Goal: Task Accomplishment & Management: Use online tool/utility

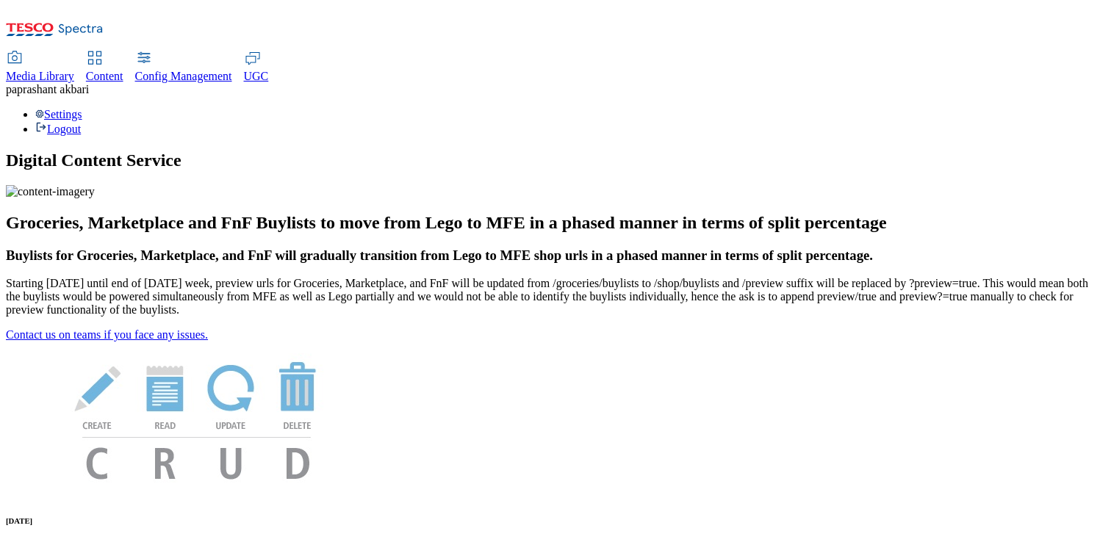
click at [123, 70] on span "Content" at bounding box center [104, 76] width 37 height 12
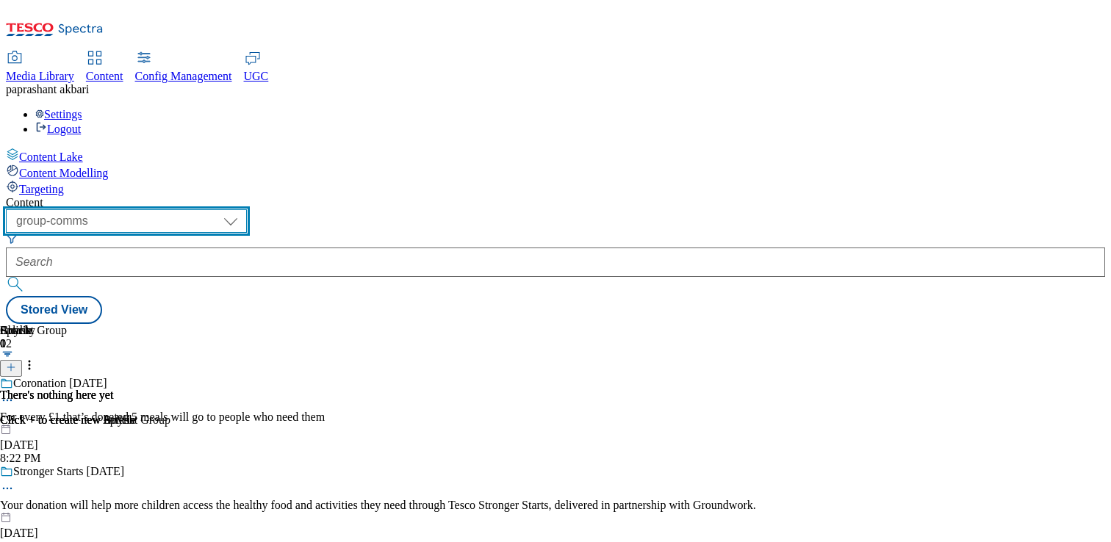
click at [247, 209] on select "dotcom-cz dotcom-hu dotcom-sk fnf-uk ghs-roi ghs-uk group-comms ighs-cz ighs-hu…" at bounding box center [126, 221] width 241 height 24
select select "dotcom-cz"
click at [191, 209] on select "dotcom-cz dotcom-hu dotcom-sk fnf-uk ghs-roi ghs-uk group-comms ighs-cz ighs-hu…" at bounding box center [126, 221] width 241 height 24
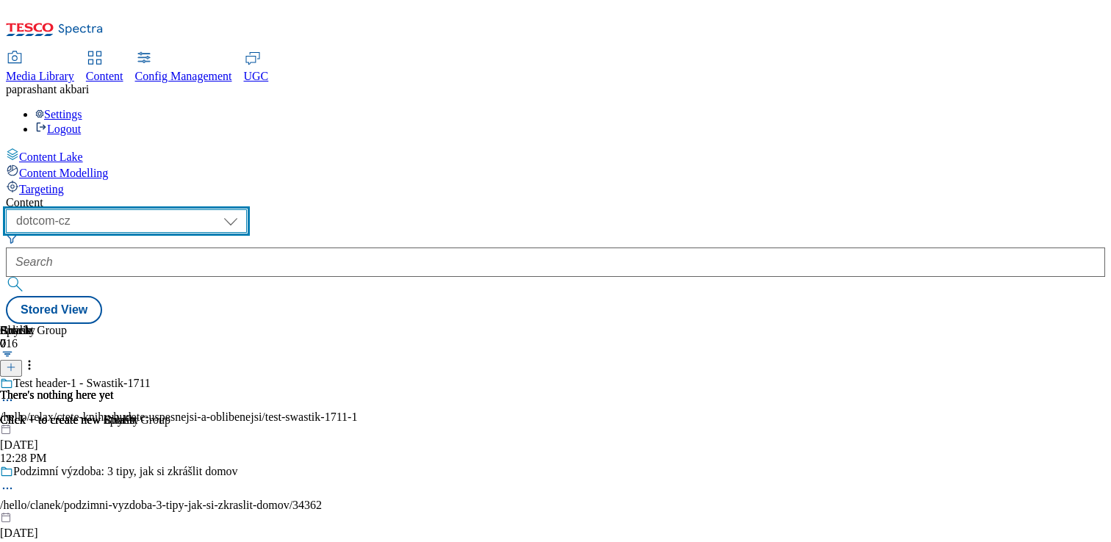
scroll to position [2535, 0]
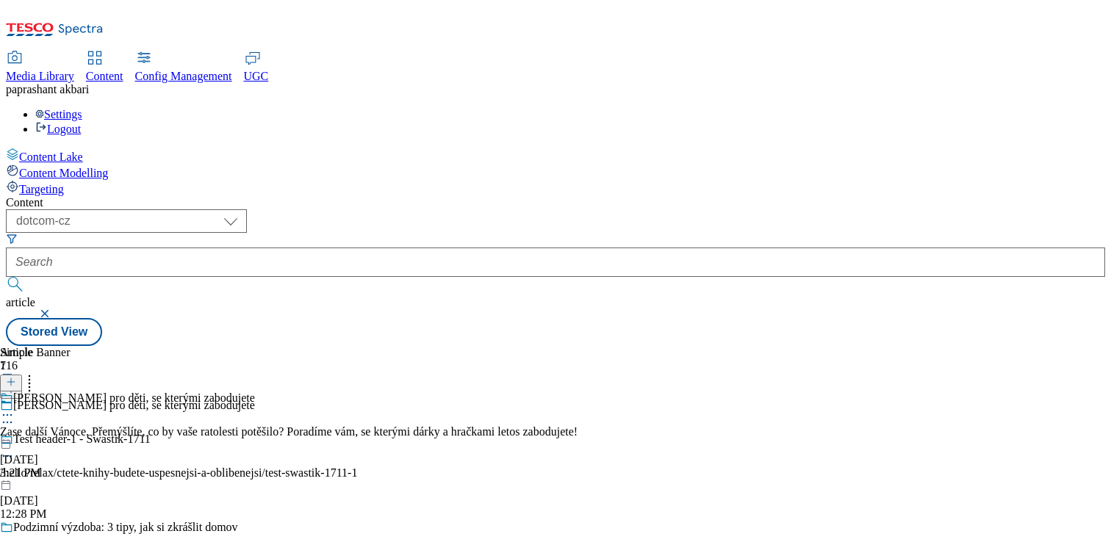
click at [578, 439] on div at bounding box center [289, 439] width 578 height 0
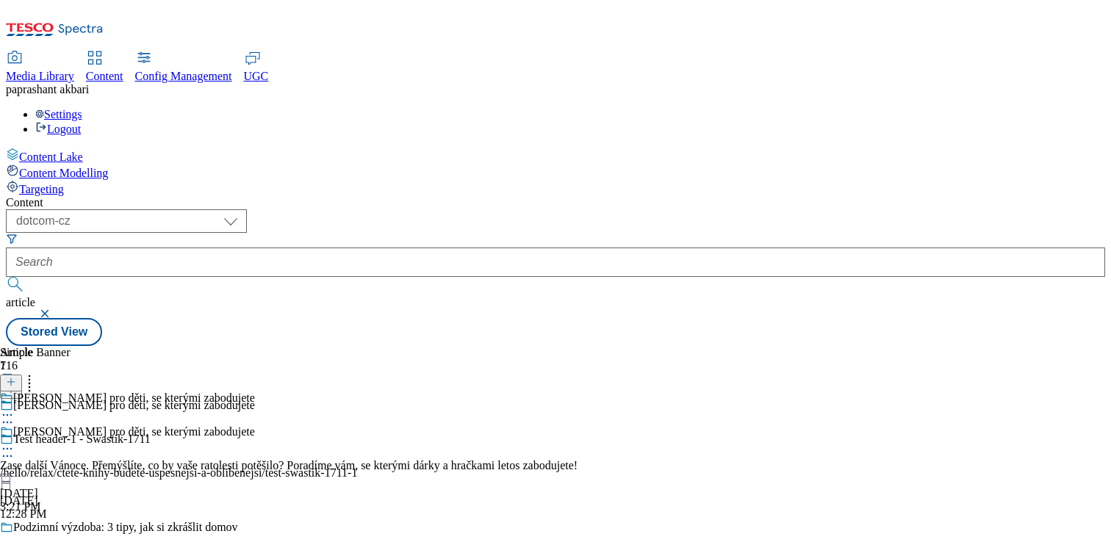
click at [578, 425] on div "Hračky pro děti, se kterými zabodujete" at bounding box center [289, 442] width 578 height 34
click at [15, 442] on icon at bounding box center [7, 449] width 15 height 15
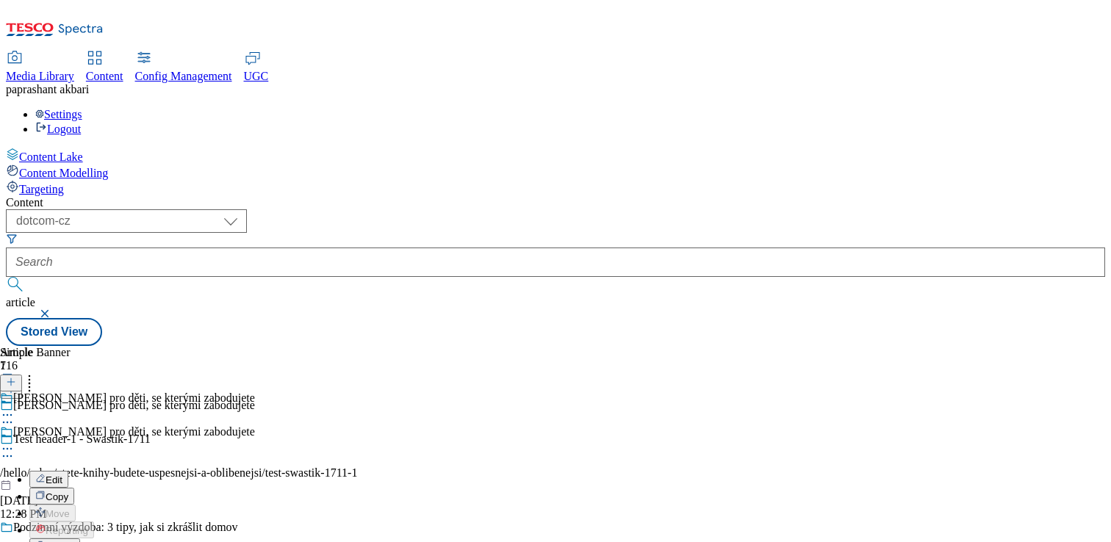
click at [68, 471] on button "Edit" at bounding box center [48, 479] width 39 height 17
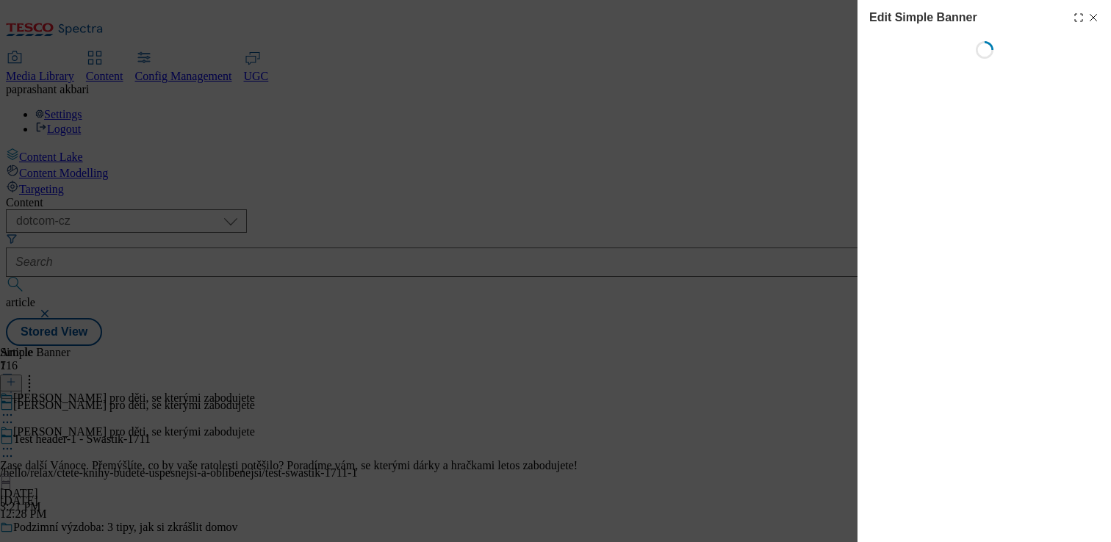
select select "left"
select select "half"
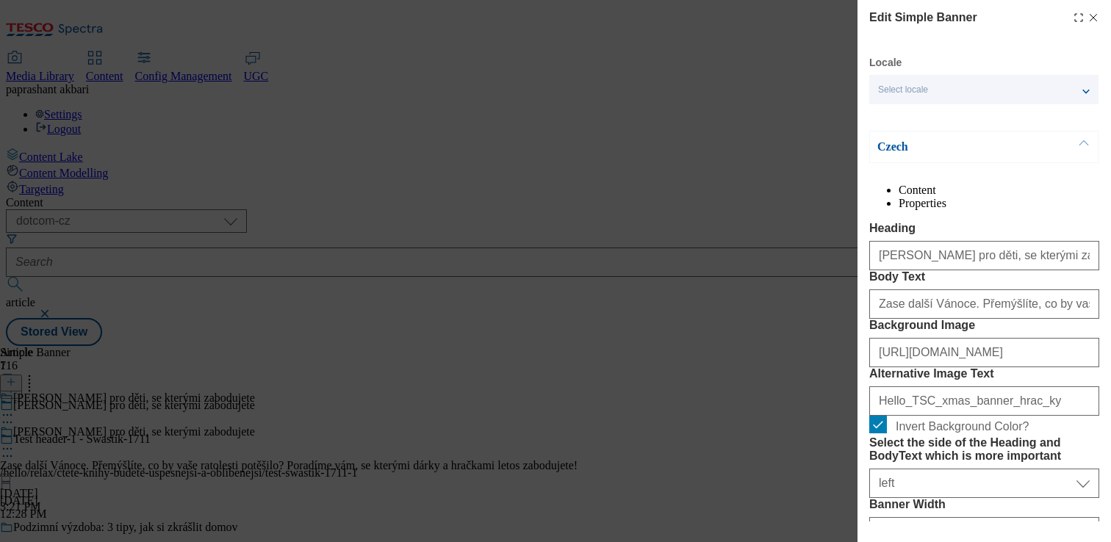
click at [949, 102] on div "Select locale" at bounding box center [983, 89] width 229 height 29
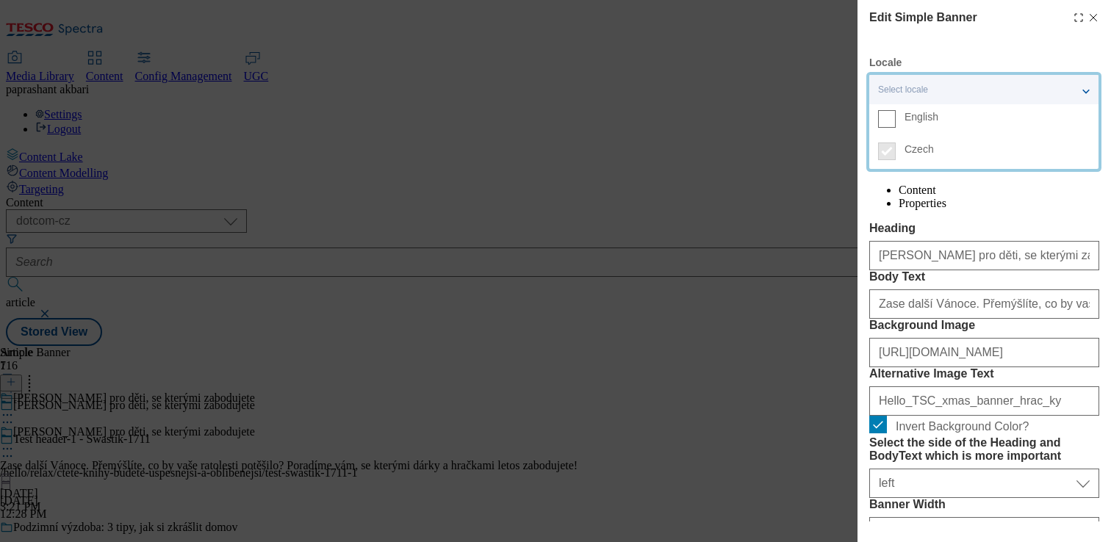
click at [1099, 22] on icon "Modal" at bounding box center [1094, 18] width 12 height 12
select select "left"
select select "half"
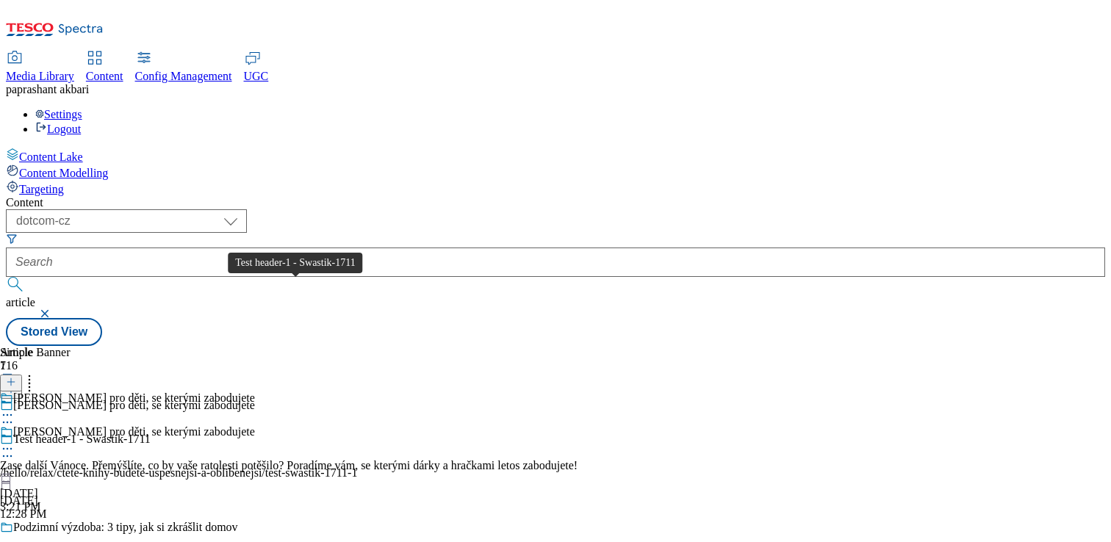
click at [151, 433] on span "Test header-1 - Swastik-1711" at bounding box center [81, 441] width 137 height 16
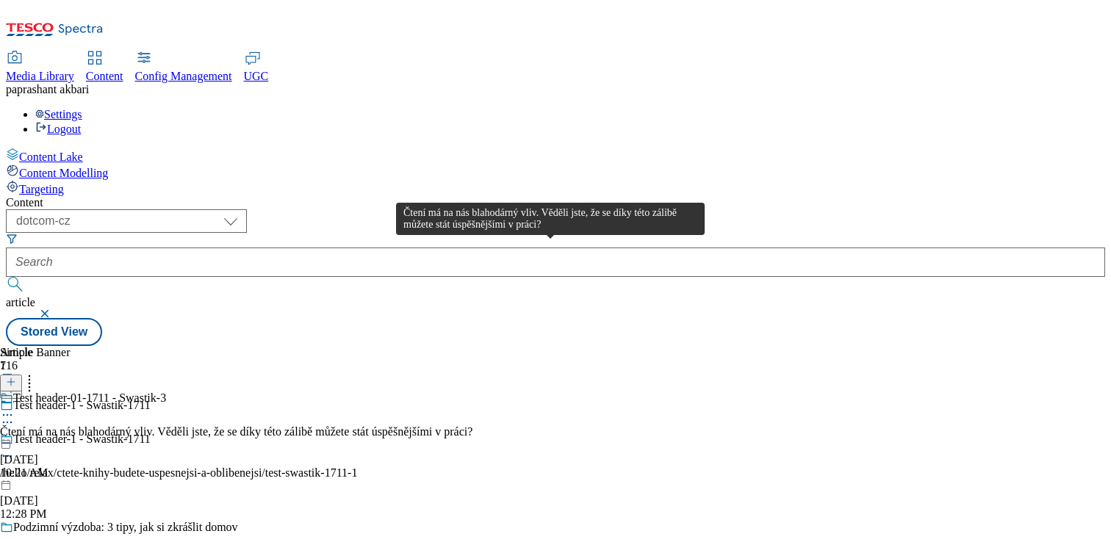
click at [473, 425] on div "Čtení má na nás blahodárný vliv. Věděli jste, že se díky této zálibě můžete stá…" at bounding box center [236, 431] width 473 height 13
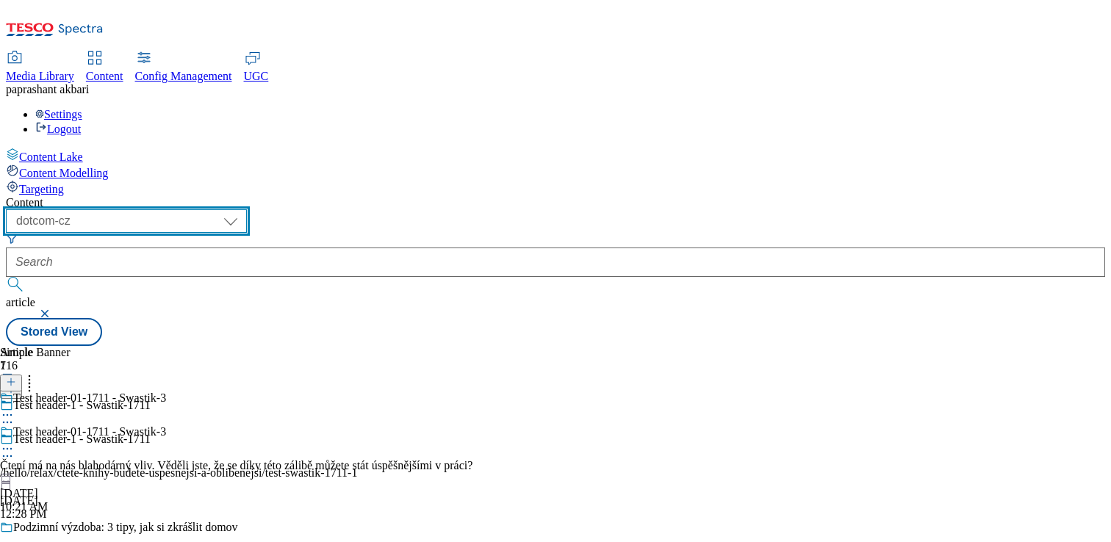
click at [247, 209] on select "dotcom-cz dotcom-hu dotcom-sk fnf-uk ghs-roi ghs-uk group-comms ighs-cz ighs-hu…" at bounding box center [126, 221] width 241 height 24
click at [191, 209] on select "dotcom-cz dotcom-hu dotcom-sk fnf-uk ghs-roi ghs-uk group-comms ighs-cz ighs-hu…" at bounding box center [126, 221] width 241 height 24
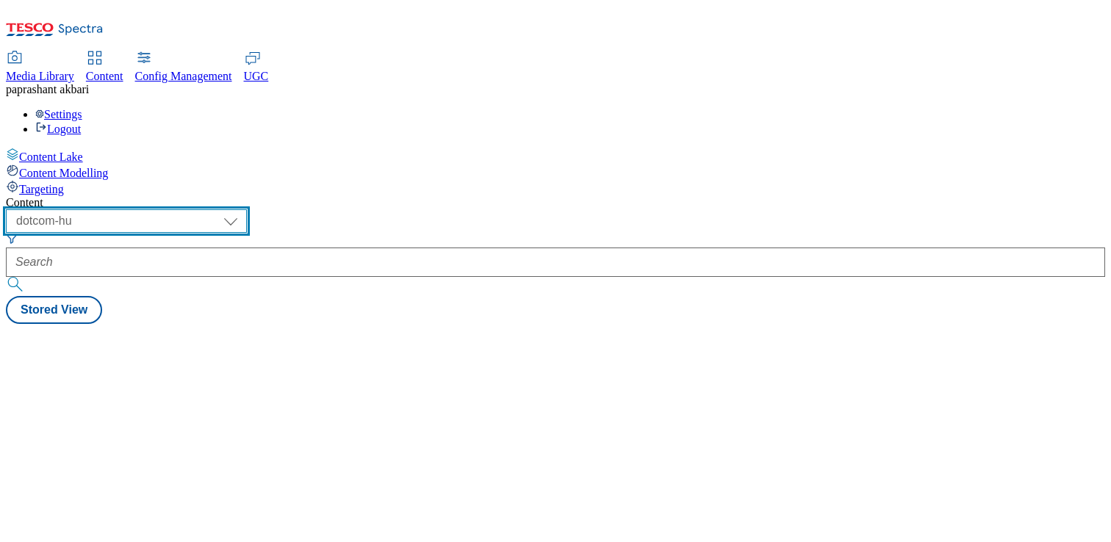
click at [247, 209] on select "dotcom-cz dotcom-hu dotcom-sk fnf-uk ghs-roi ghs-uk group-comms ighs-cz ighs-hu…" at bounding box center [126, 221] width 241 height 24
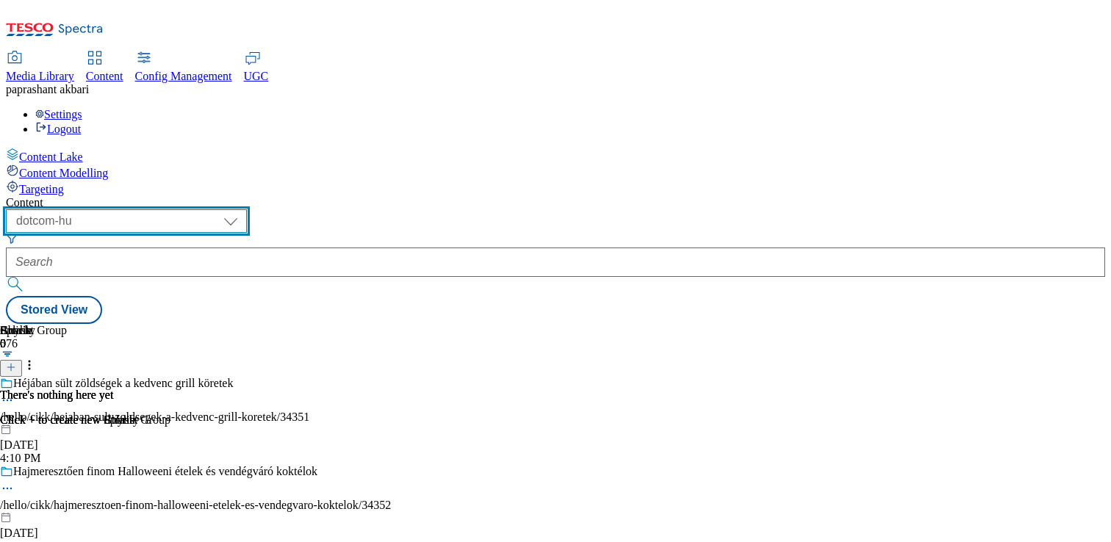
click at [191, 209] on select "dotcom-cz dotcom-hu dotcom-sk fnf-uk ghs-roi ghs-uk group-comms ighs-cz ighs-hu…" at bounding box center [126, 221] width 241 height 24
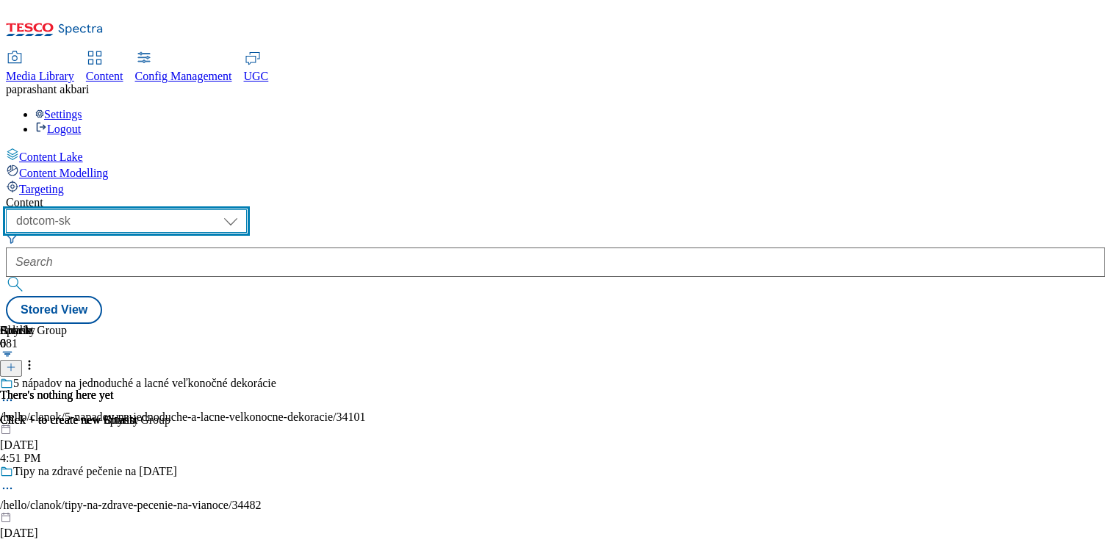
click at [247, 209] on select "dotcom-cz dotcom-hu dotcom-sk fnf-uk ghs-roi ghs-uk group-comms ighs-cz ighs-hu…" at bounding box center [126, 221] width 241 height 24
click at [191, 209] on select "dotcom-cz dotcom-hu dotcom-sk fnf-uk ghs-roi ghs-uk group-comms ighs-cz ighs-hu…" at bounding box center [126, 221] width 241 height 24
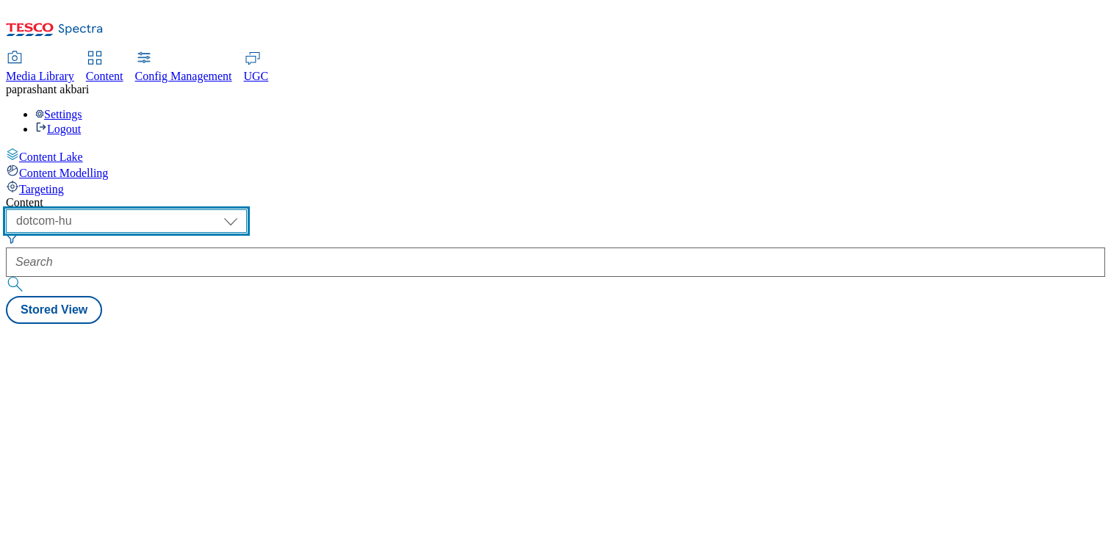
click at [247, 209] on select "dotcom-cz dotcom-hu dotcom-sk fnf-uk ghs-roi ghs-uk group-comms ighs-cz ighs-hu…" at bounding box center [126, 221] width 241 height 24
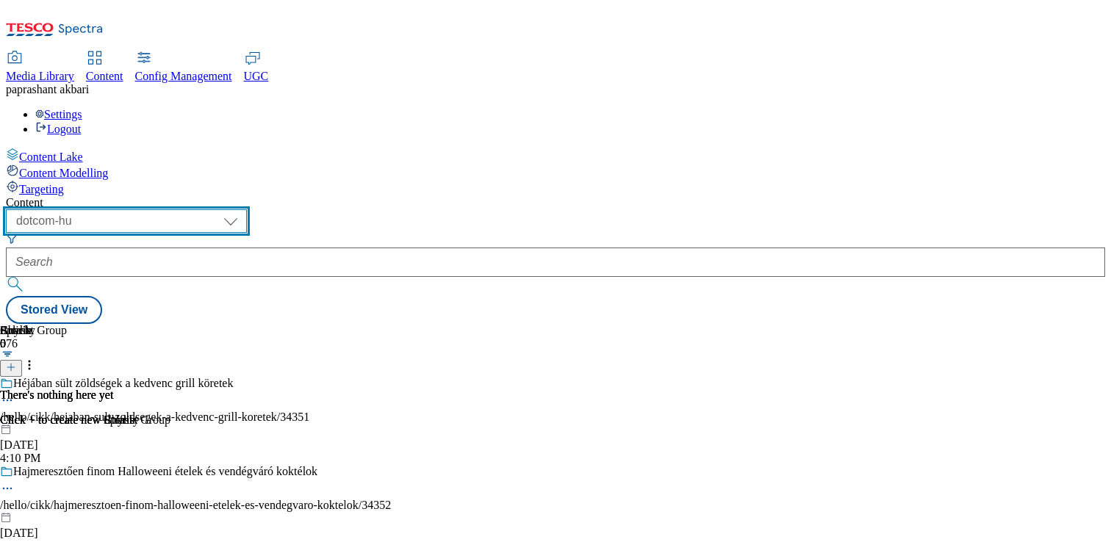
click at [191, 209] on select "dotcom-cz dotcom-hu dotcom-sk fnf-uk ghs-roi ghs-uk group-comms ighs-cz ighs-hu…" at bounding box center [126, 221] width 241 height 24
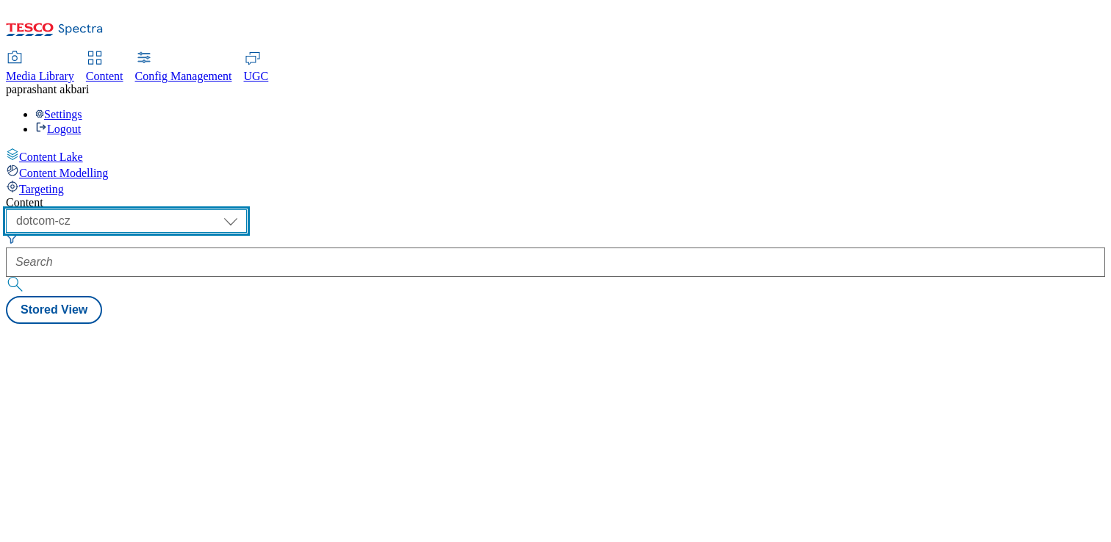
click at [247, 209] on select "dotcom-cz dotcom-hu dotcom-sk fnf-uk ghs-roi ghs-uk group-comms ighs-cz ighs-hu…" at bounding box center [126, 221] width 241 height 24
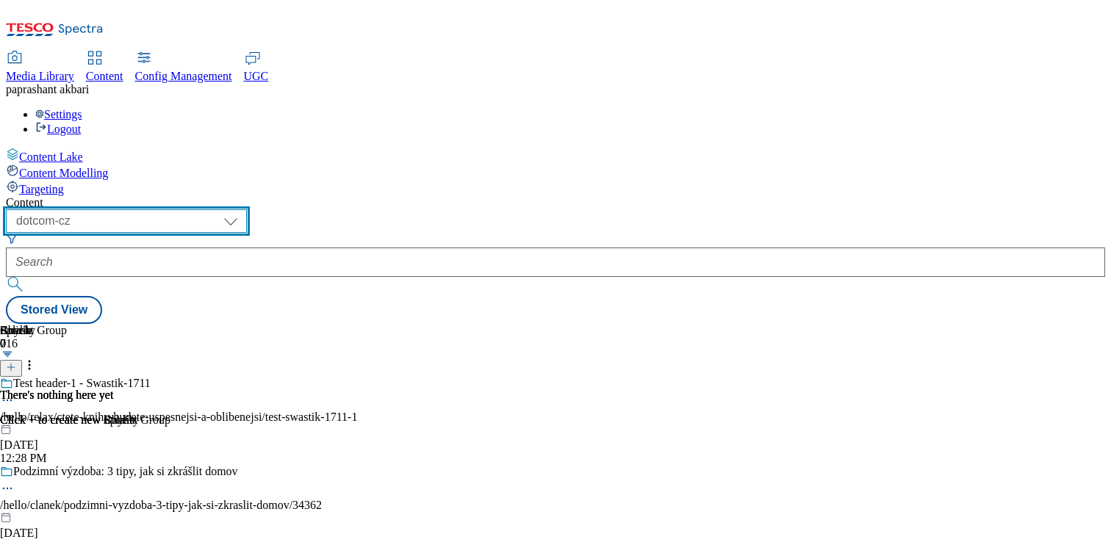
click at [191, 209] on select "dotcom-cz dotcom-hu dotcom-sk fnf-uk ghs-roi ghs-uk group-comms ighs-cz ighs-hu…" at bounding box center [126, 221] width 241 height 24
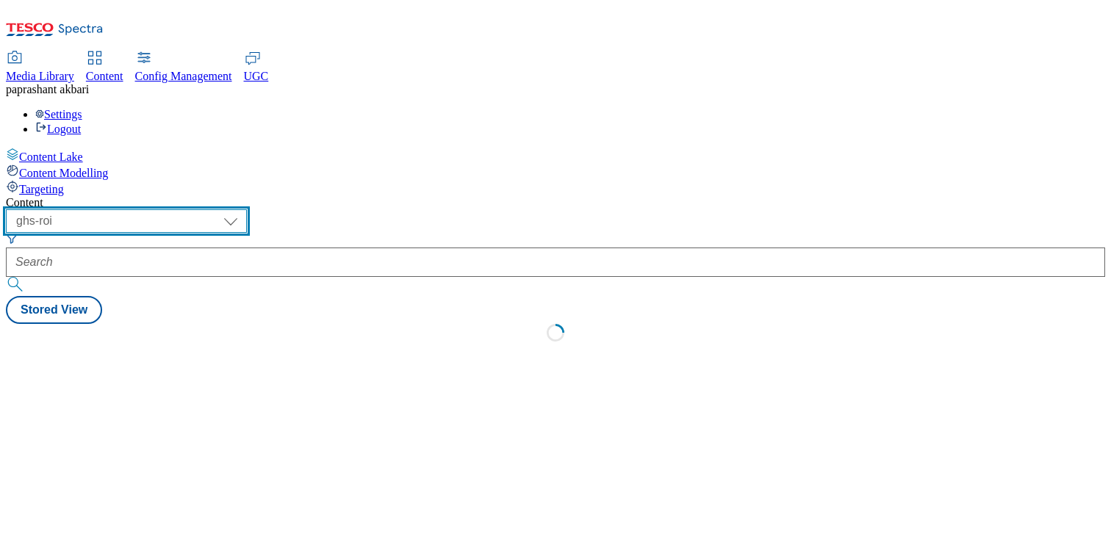
click at [247, 209] on select "dotcom-cz dotcom-hu dotcom-sk fnf-uk ghs-roi ghs-uk group-comms ighs-cz ighs-hu…" at bounding box center [126, 221] width 241 height 24
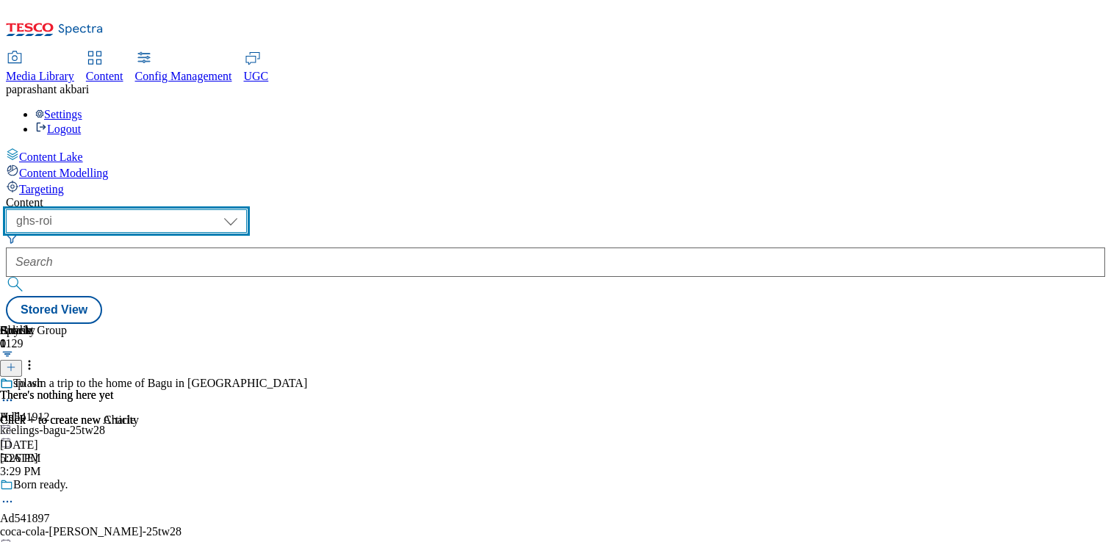
click at [191, 209] on select "dotcom-cz dotcom-hu dotcom-sk fnf-uk ghs-roi ghs-uk group-comms ighs-cz ighs-hu…" at bounding box center [126, 221] width 241 height 24
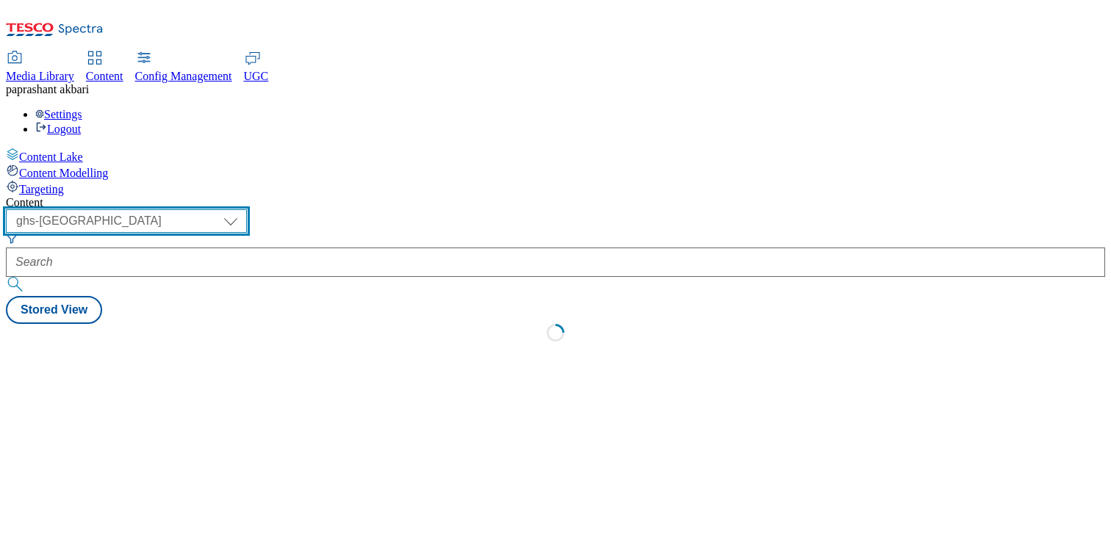
click at [247, 209] on select "dotcom-cz dotcom-hu dotcom-sk fnf-uk ghs-roi ghs-uk group-comms ighs-cz ighs-hu…" at bounding box center [126, 221] width 241 height 24
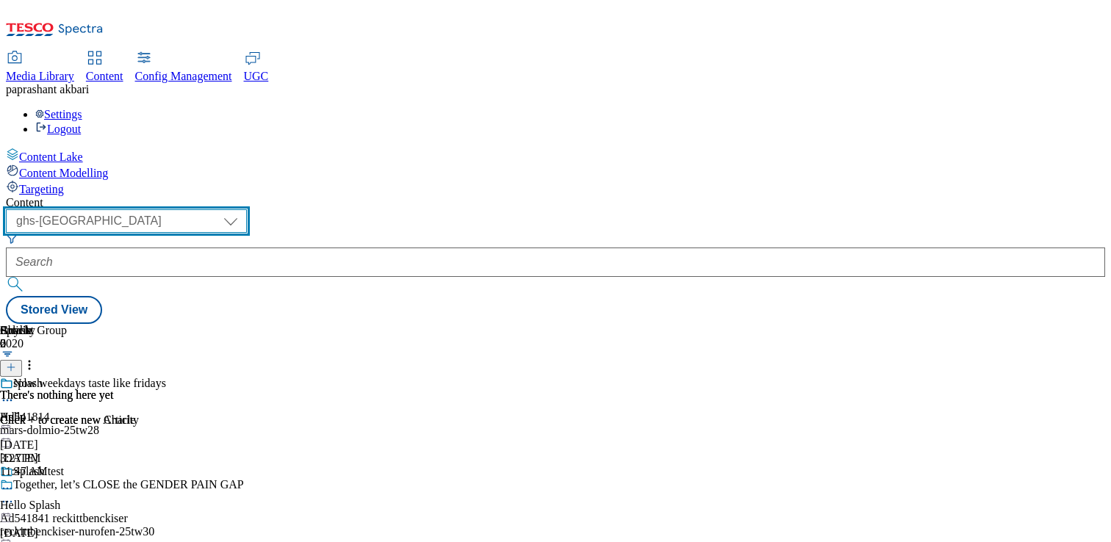
select select "ighs-cz"
click at [191, 209] on select "dotcom-cz dotcom-hu dotcom-sk fnf-uk ghs-roi ghs-uk group-comms ighs-cz ighs-hu…" at bounding box center [126, 221] width 241 height 24
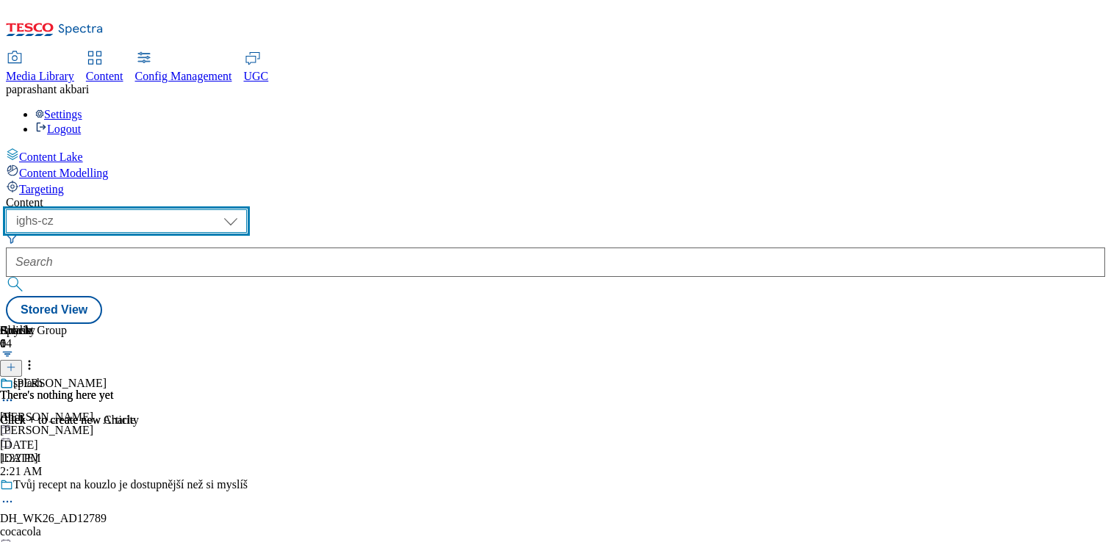
scroll to position [0, 193]
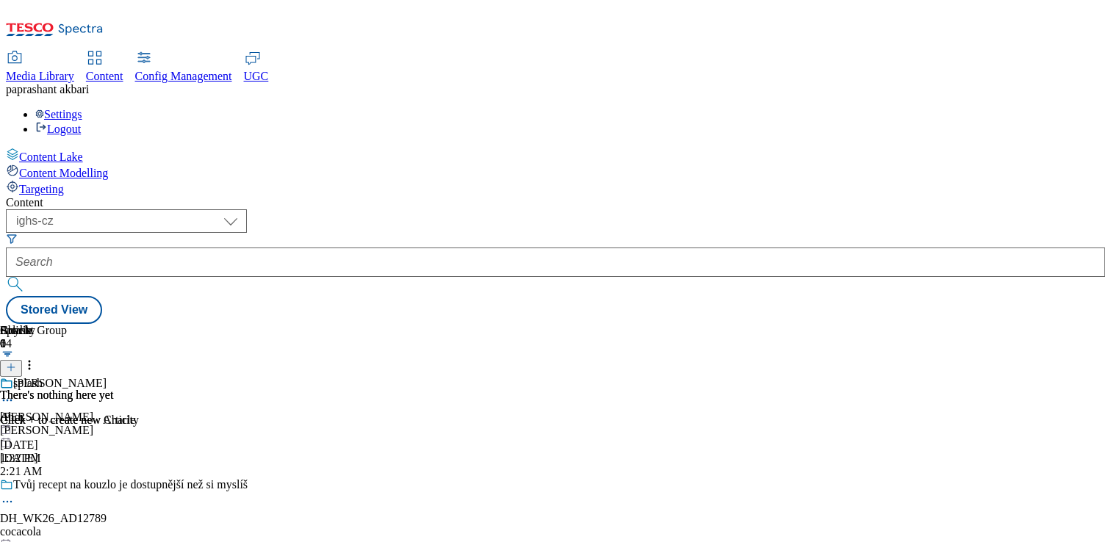
click at [12, 400] on circle at bounding box center [11, 401] width 2 height 2
click at [62, 426] on span "Edit" at bounding box center [54, 431] width 17 height 11
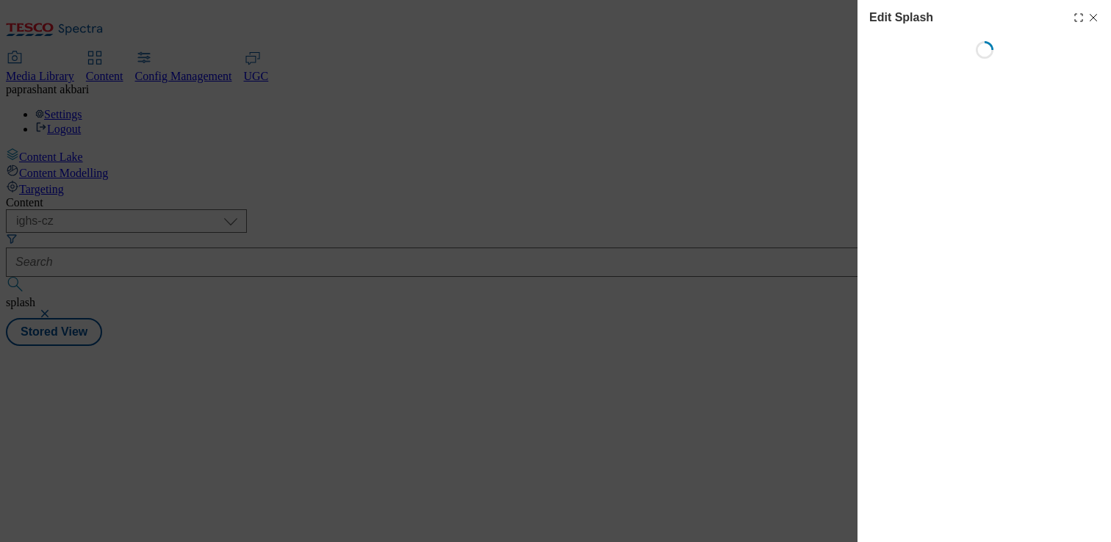
select select "Spring"
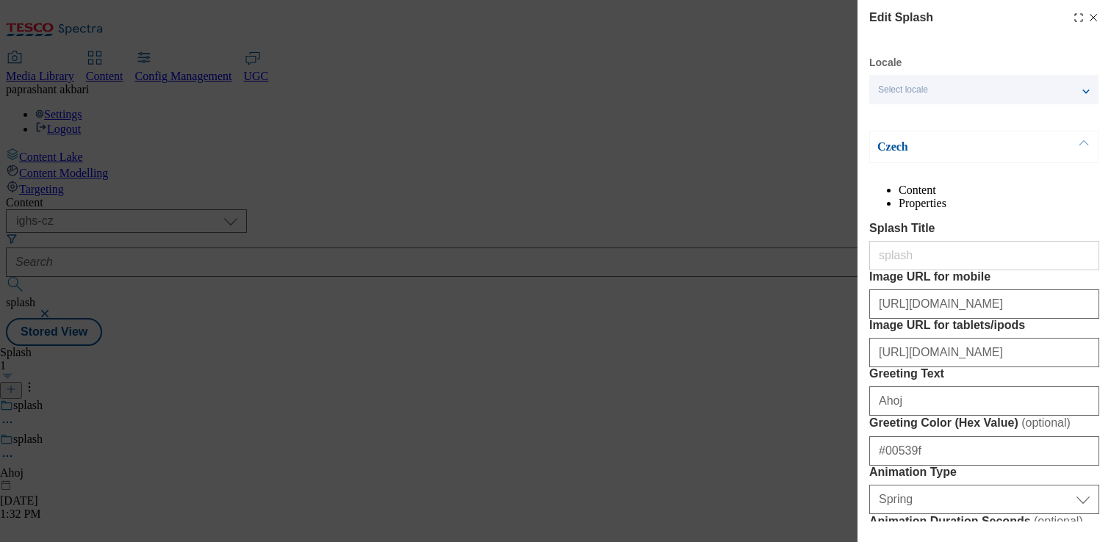
click at [961, 97] on div "Select locale" at bounding box center [983, 89] width 229 height 29
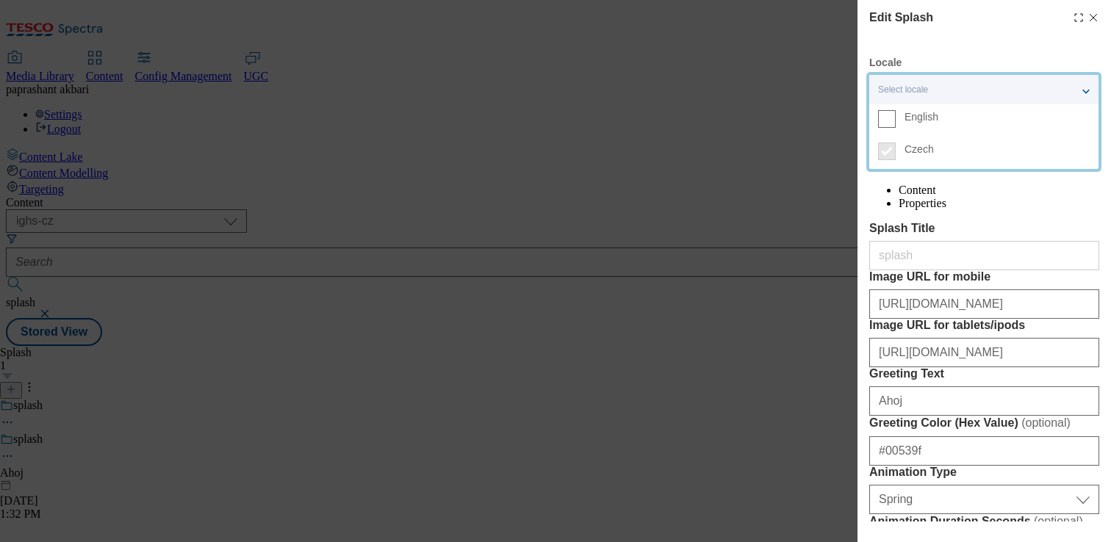
click at [1095, 13] on icon "Modal" at bounding box center [1094, 18] width 12 height 12
select select "Spring"
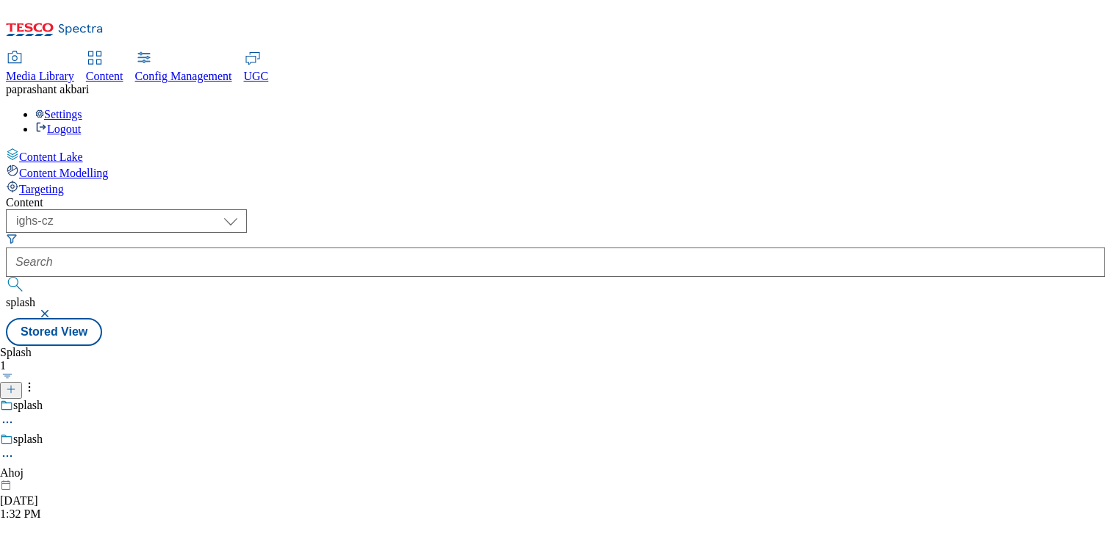
click at [54, 309] on button "button" at bounding box center [46, 313] width 15 height 9
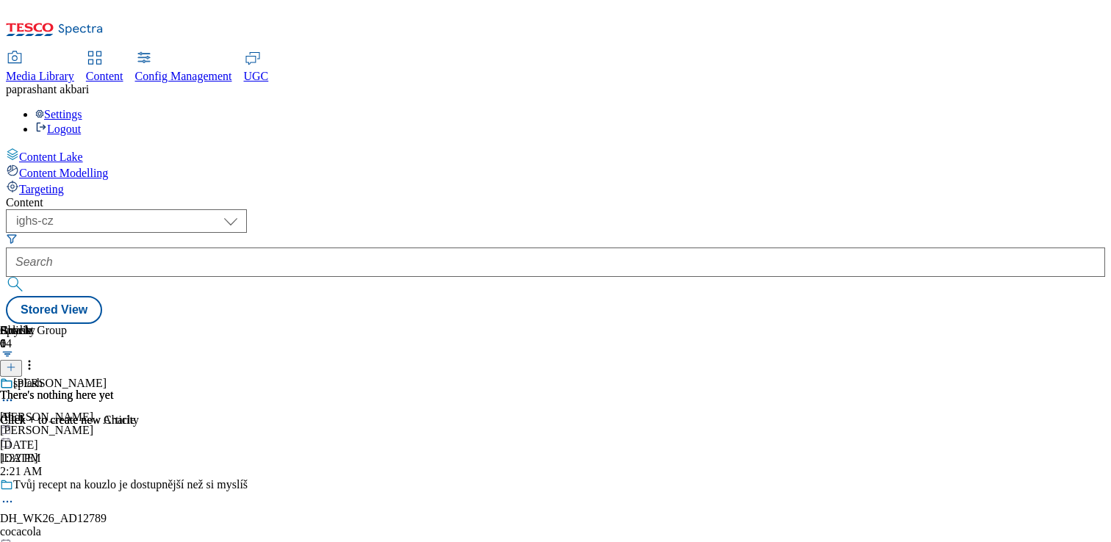
click at [259, 324] on div "Article 0 There's nothing here yet Click + to create new Article" at bounding box center [555, 324] width 1099 height 0
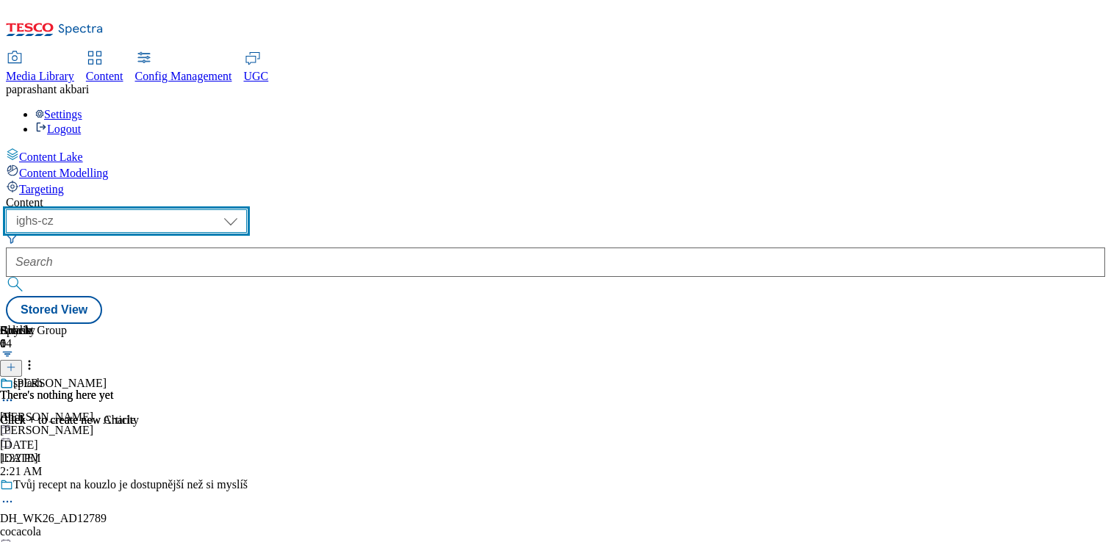
click at [247, 209] on select "dotcom-cz dotcom-hu dotcom-sk fnf-uk ghs-roi ghs-uk group-comms ighs-cz ighs-hu…" at bounding box center [126, 221] width 241 height 24
click at [191, 209] on select "dotcom-cz dotcom-hu dotcom-sk fnf-uk ghs-roi ghs-uk group-comms ighs-cz ighs-hu…" at bounding box center [126, 221] width 241 height 24
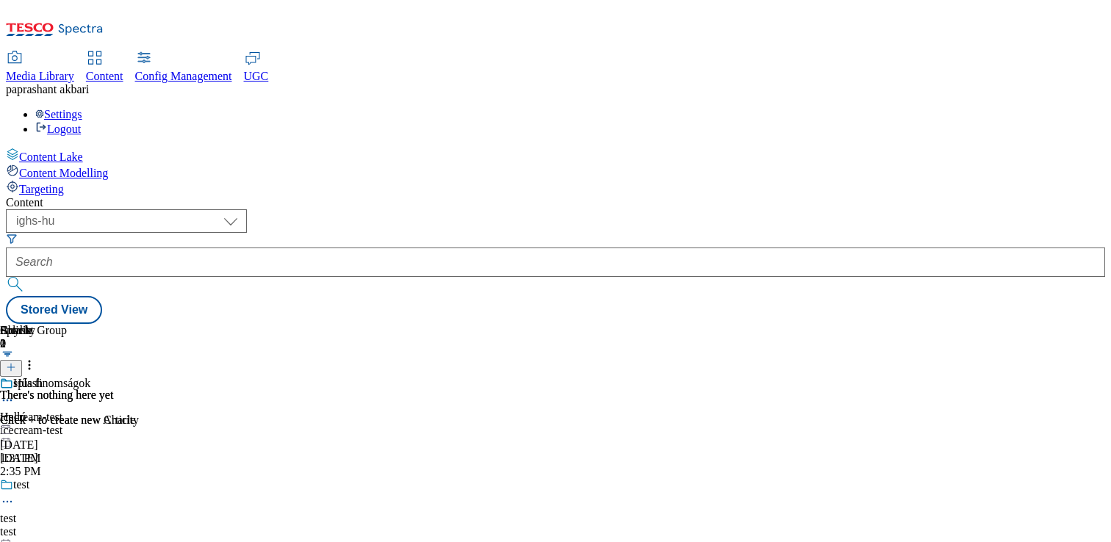
click at [266, 209] on div "( optional ) dotcom-cz dotcom-hu dotcom-sk fnf-uk ghs-roi ghs-uk group-comms ig…" at bounding box center [555, 252] width 1099 height 87
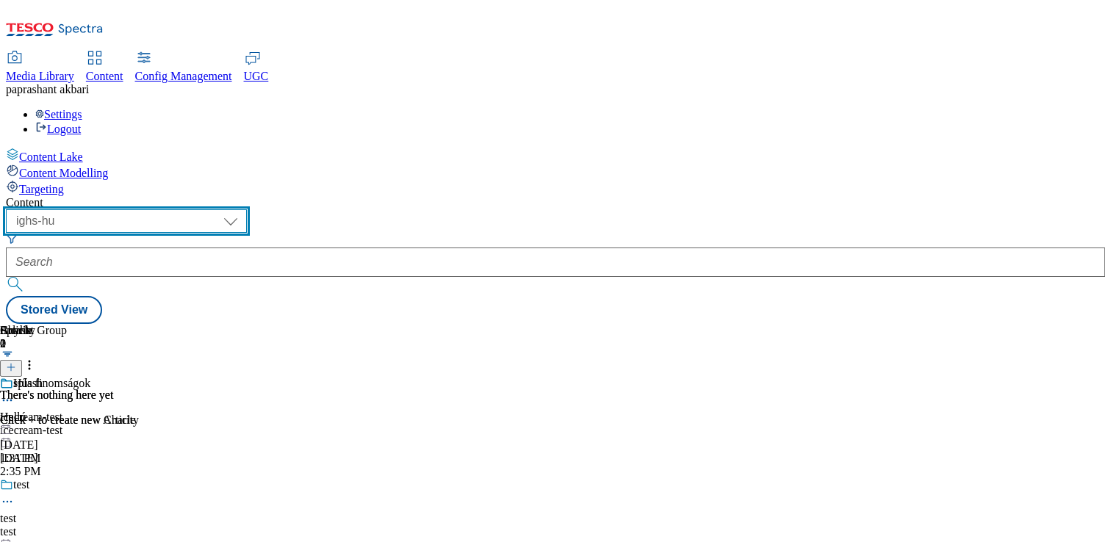
click at [247, 209] on select "dotcom-cz dotcom-hu dotcom-sk fnf-uk ghs-roi ghs-uk group-comms ighs-cz ighs-hu…" at bounding box center [126, 221] width 241 height 24
click at [191, 209] on select "dotcom-cz dotcom-hu dotcom-sk fnf-uk ghs-roi ghs-uk group-comms ighs-cz ighs-hu…" at bounding box center [126, 221] width 241 height 24
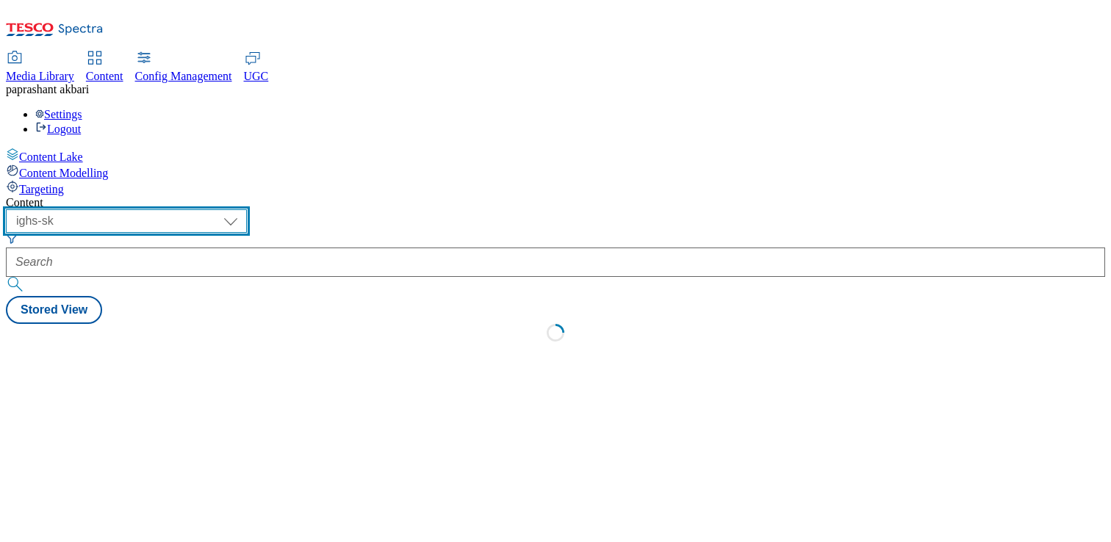
click at [247, 209] on select "dotcom-cz dotcom-hu dotcom-sk fnf-uk ghs-roi ghs-uk group-comms ighs-cz ighs-hu…" at bounding box center [126, 221] width 241 height 24
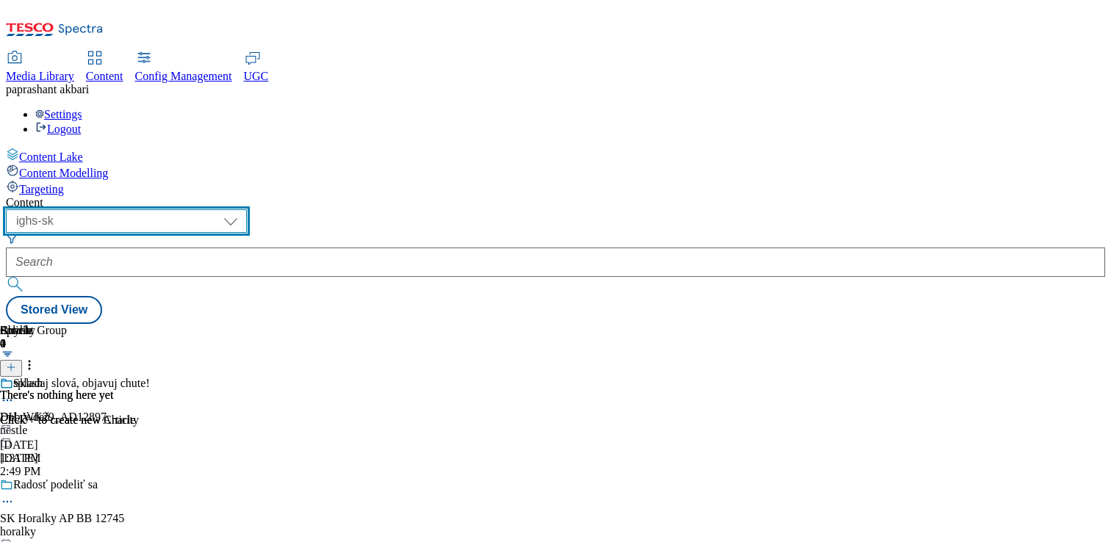
click at [191, 209] on select "dotcom-cz dotcom-hu dotcom-sk fnf-uk ghs-roi ghs-uk group-comms ighs-cz ighs-hu…" at bounding box center [126, 221] width 241 height 24
click at [247, 209] on select "dotcom-cz dotcom-hu dotcom-sk fnf-uk ghs-roi ghs-uk group-comms ighs-cz ighs-hu…" at bounding box center [126, 221] width 241 height 24
click at [191, 209] on select "dotcom-cz dotcom-hu dotcom-sk fnf-uk ghs-roi ghs-uk group-comms ighs-cz ighs-hu…" at bounding box center [126, 221] width 241 height 24
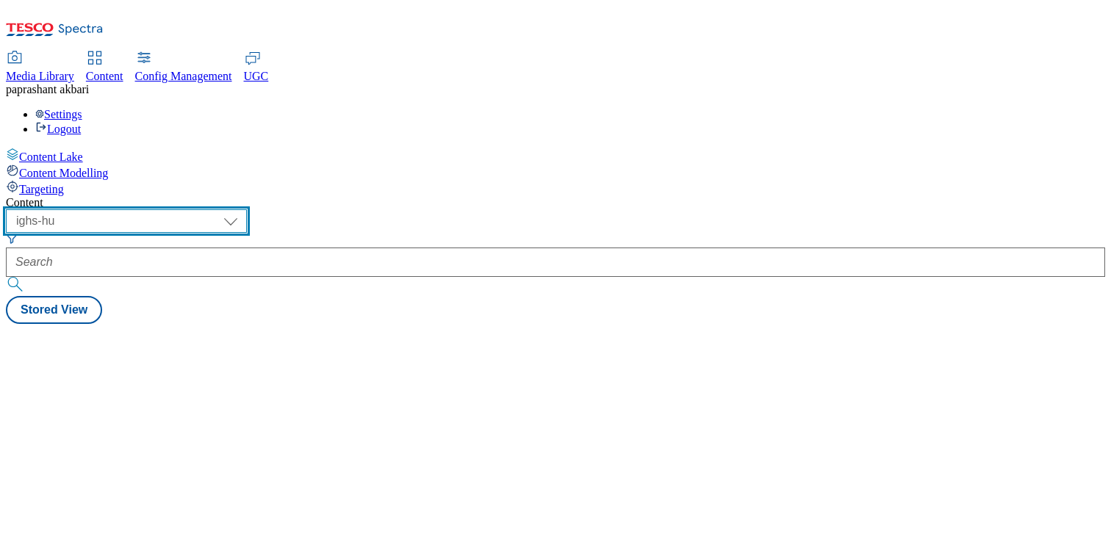
click at [247, 209] on select "dotcom-cz dotcom-hu dotcom-sk fnf-uk ghs-roi ghs-uk group-comms ighs-cz ighs-hu…" at bounding box center [126, 221] width 241 height 24
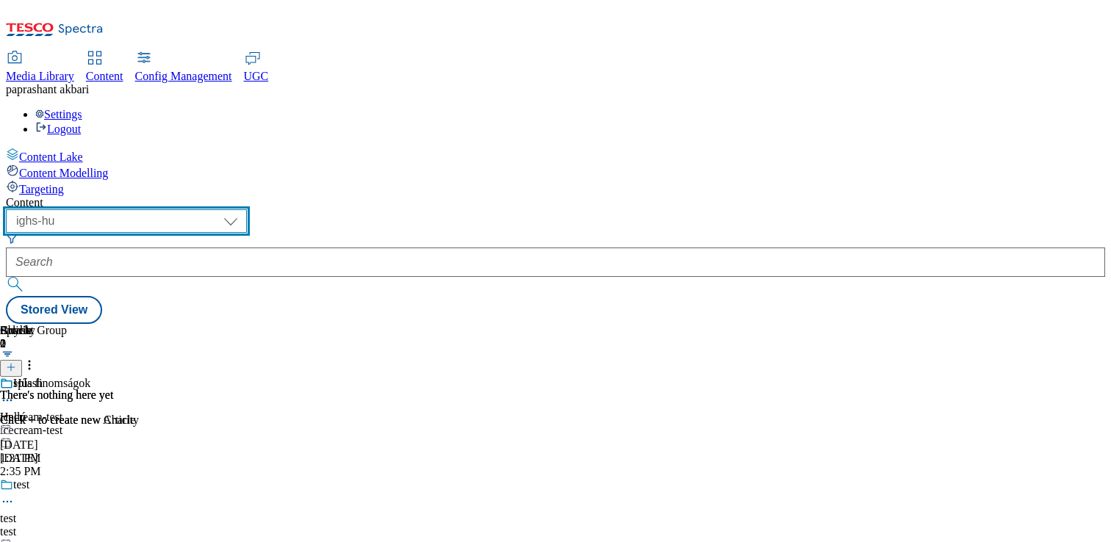
select select "ighs-sk"
click at [191, 209] on select "dotcom-cz dotcom-hu dotcom-sk fnf-uk ghs-roi ghs-uk group-comms ighs-cz ighs-hu…" at bounding box center [126, 221] width 241 height 24
click at [247, 209] on select "dotcom-cz dotcom-hu dotcom-sk fnf-uk ghs-roi ghs-uk group-comms ighs-cz ighs-hu…" at bounding box center [126, 221] width 241 height 24
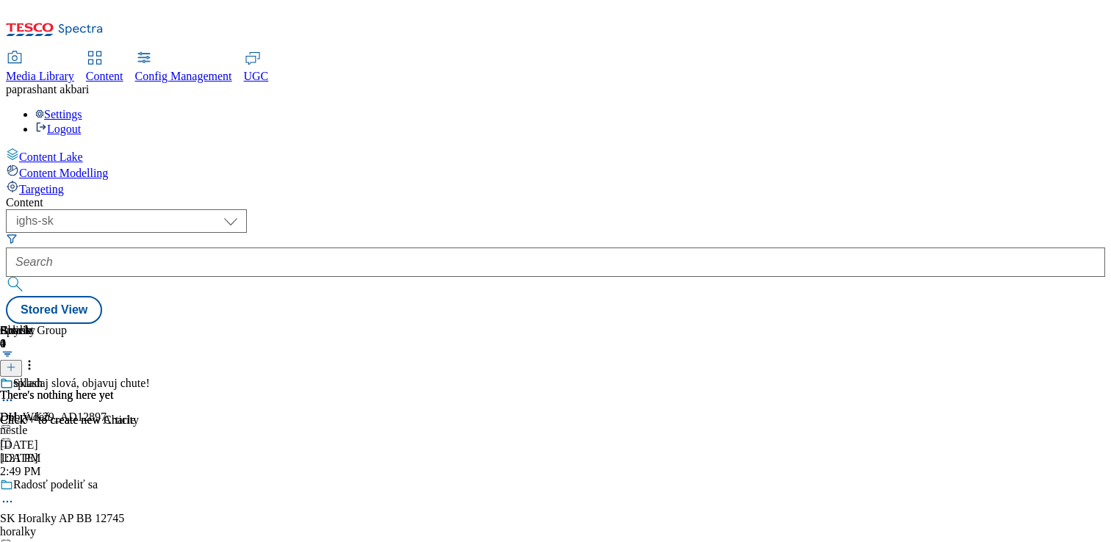
click at [123, 70] on span "Content" at bounding box center [104, 76] width 37 height 12
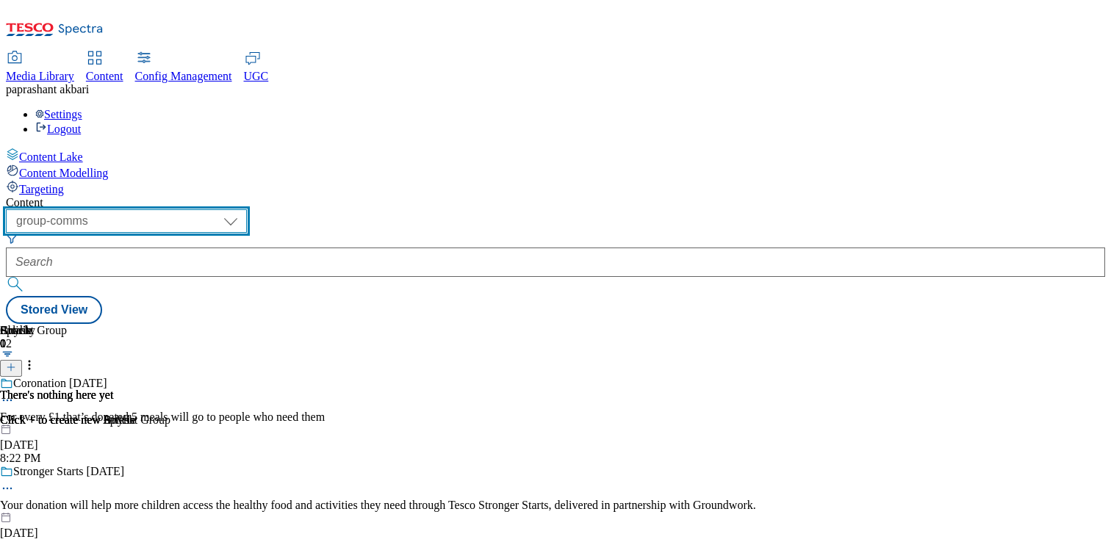
click at [247, 209] on select "dotcom-cz dotcom-hu dotcom-sk fnf-uk ghs-roi ghs-uk group-comms ighs-cz ighs-hu…" at bounding box center [126, 221] width 241 height 24
click at [191, 209] on select "dotcom-cz dotcom-hu dotcom-sk fnf-uk ghs-roi ghs-uk group-comms ighs-cz ighs-hu…" at bounding box center [126, 221] width 241 height 24
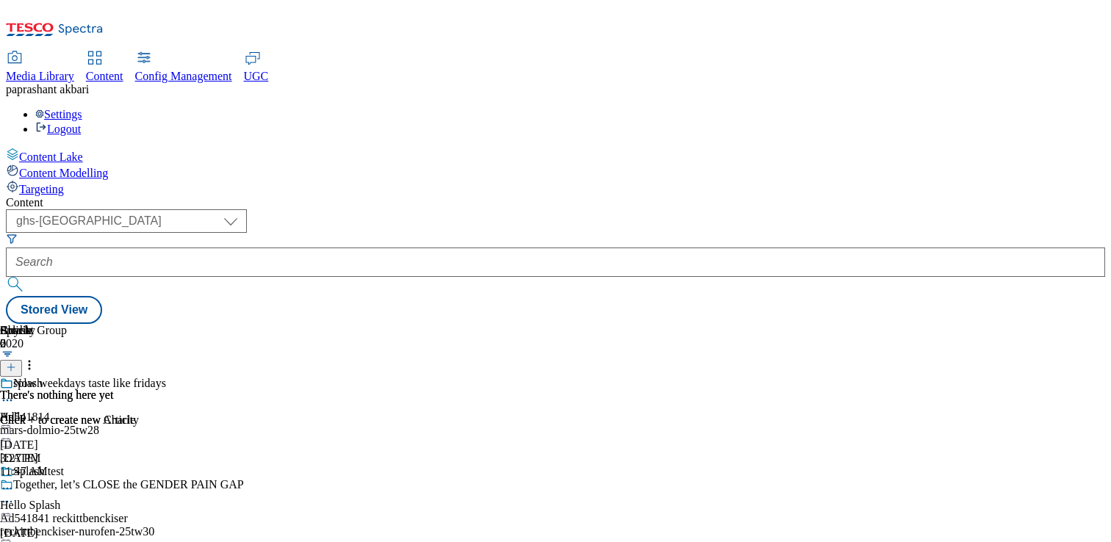
click at [244, 377] on div "Now weekdays taste like fridays Ad541814 mars-dolmio-25tw28 Aug 21, 2025 11:47 …" at bounding box center [122, 427] width 244 height 101
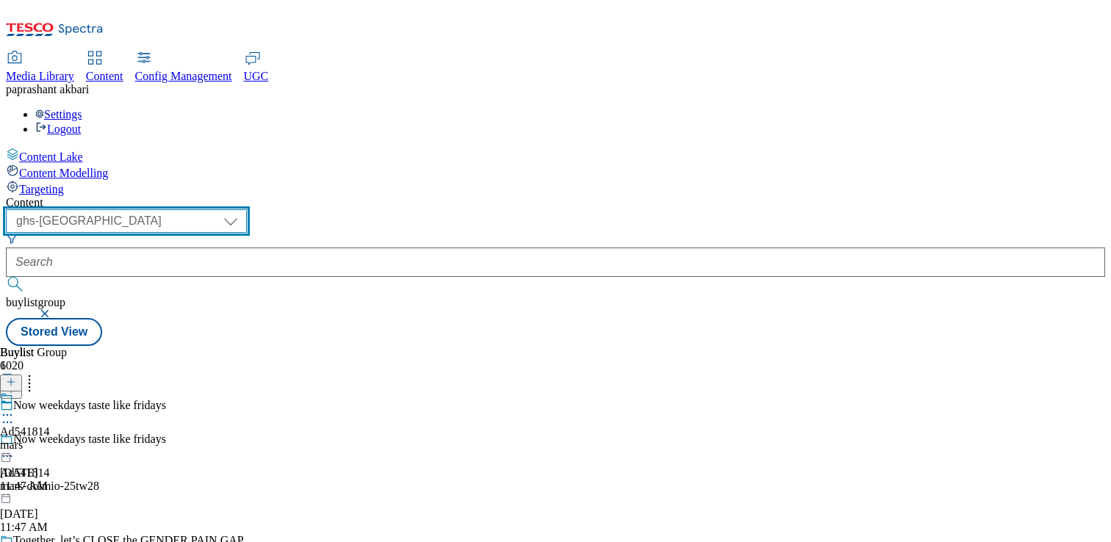
click at [247, 209] on select "dotcom-cz dotcom-hu dotcom-sk fnf-uk ghs-roi ghs-uk group-comms ighs-cz ighs-hu…" at bounding box center [126, 221] width 241 height 24
click at [191, 209] on select "dotcom-cz dotcom-hu dotcom-sk fnf-uk ghs-roi ghs-uk group-comms ighs-cz ighs-hu…" at bounding box center [126, 221] width 241 height 24
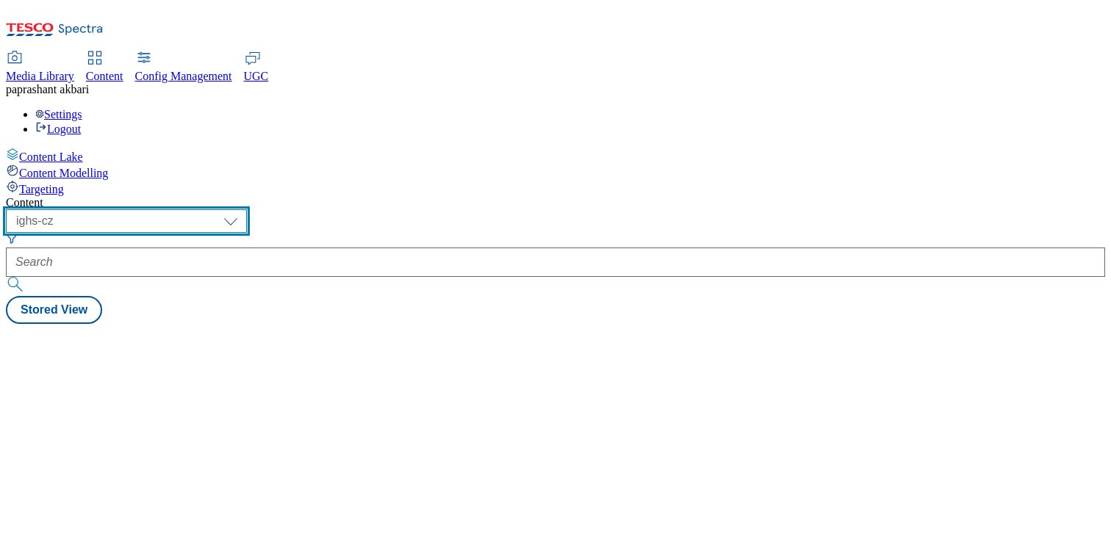
click at [247, 209] on select "dotcom-cz dotcom-hu dotcom-sk fnf-uk ghs-roi ghs-uk group-comms ighs-cz ighs-hu…" at bounding box center [126, 221] width 241 height 24
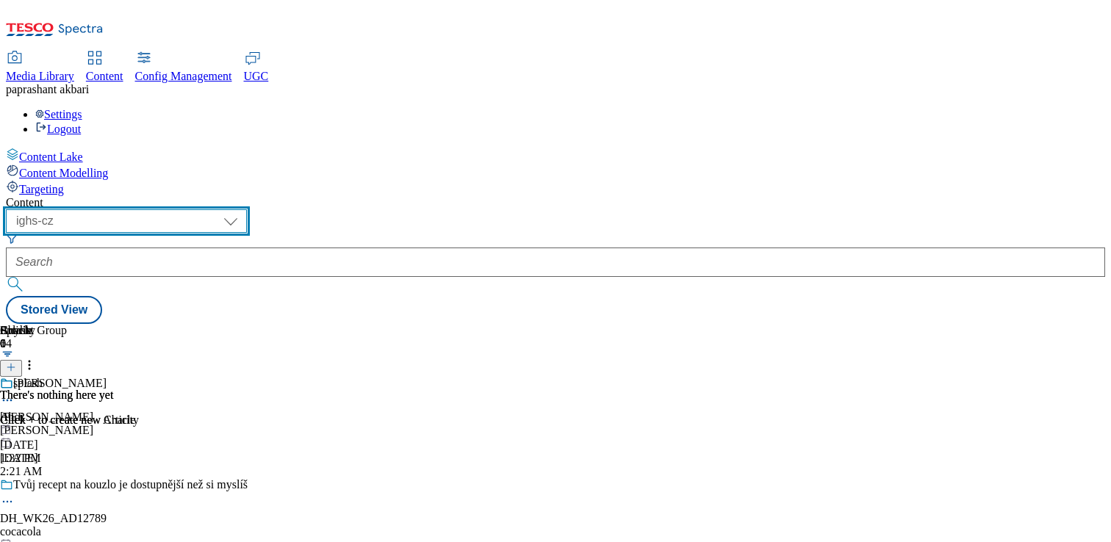
click at [191, 209] on select "dotcom-cz dotcom-hu dotcom-sk fnf-uk ghs-roi ghs-uk group-comms ighs-cz ighs-hu…" at bounding box center [126, 221] width 241 height 24
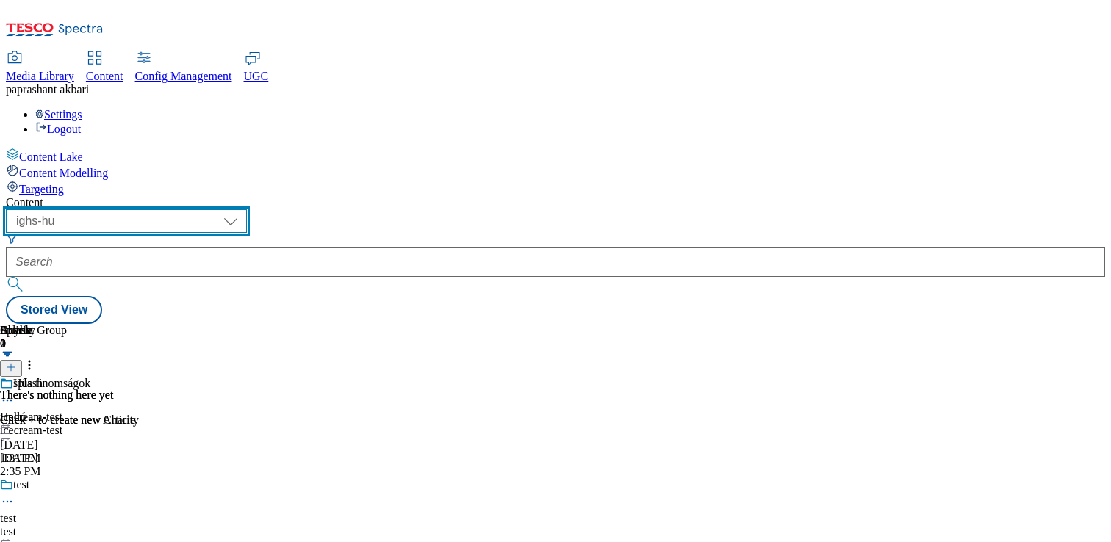
click at [247, 209] on select "dotcom-cz dotcom-hu dotcom-sk fnf-uk ghs-roi ghs-uk group-comms ighs-cz ighs-hu…" at bounding box center [126, 221] width 241 height 24
click at [191, 209] on select "dotcom-cz dotcom-hu dotcom-sk fnf-uk ghs-roi ghs-uk group-comms ighs-cz ighs-hu…" at bounding box center [126, 221] width 241 height 24
click at [247, 209] on select "dotcom-cz dotcom-hu dotcom-sk fnf-uk ghs-roi ghs-uk group-comms ighs-cz ighs-hu…" at bounding box center [126, 221] width 241 height 24
click at [191, 209] on select "dotcom-cz dotcom-hu dotcom-sk fnf-uk ghs-roi ghs-uk group-comms ighs-cz ighs-hu…" at bounding box center [126, 221] width 241 height 24
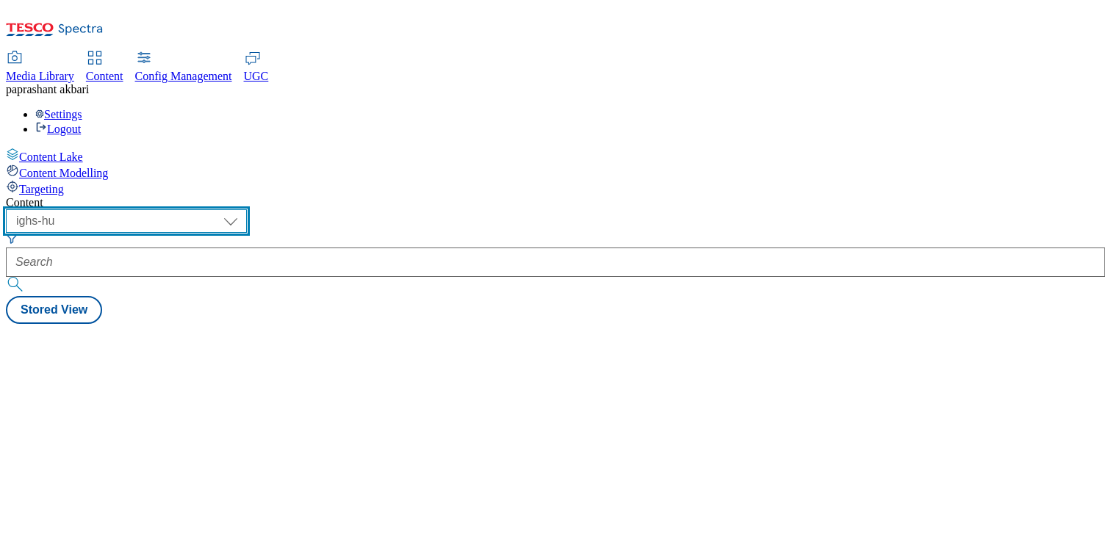
click at [247, 209] on select "dotcom-cz dotcom-hu dotcom-sk fnf-uk ghs-roi ghs-uk group-comms ighs-cz ighs-hu…" at bounding box center [126, 221] width 241 height 24
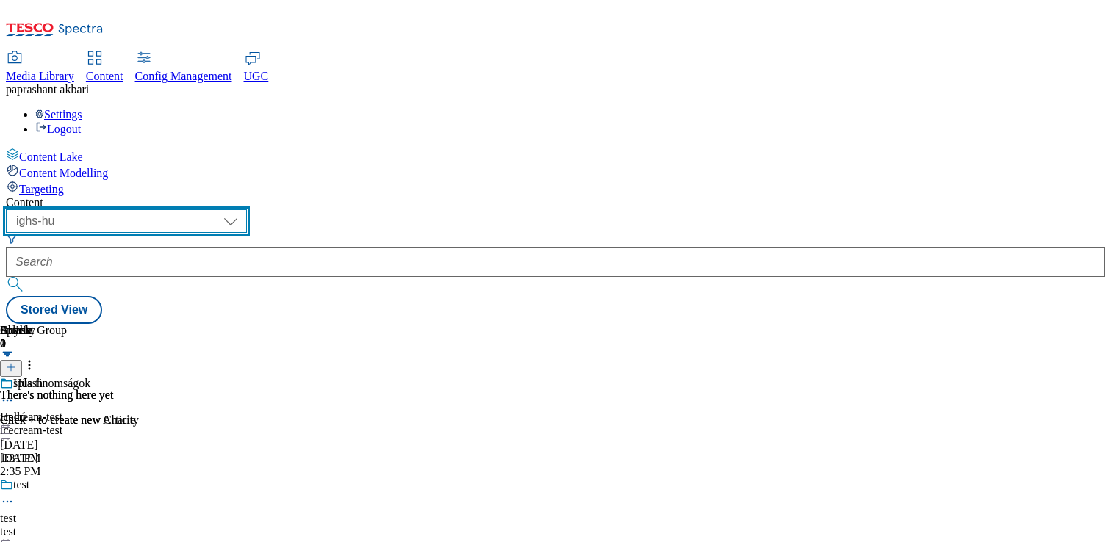
click at [191, 209] on select "dotcom-cz dotcom-hu dotcom-sk fnf-uk ghs-roi ghs-uk group-comms ighs-cz ighs-hu…" at bounding box center [126, 221] width 241 height 24
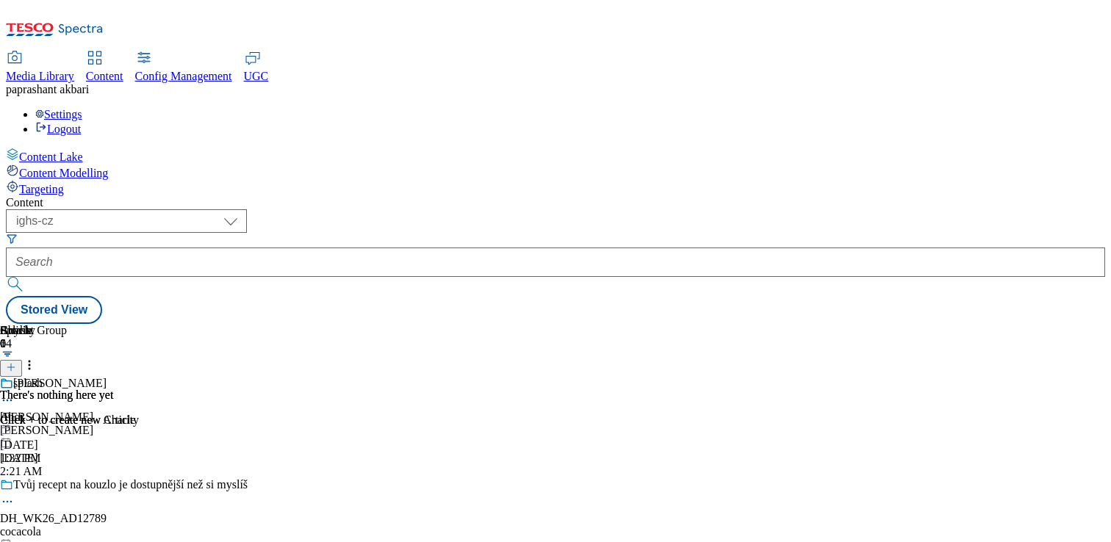
click at [299, 377] on div "Florian Florian florian Aug 15, 2025 2:21 AM" at bounding box center [149, 427] width 299 height 101
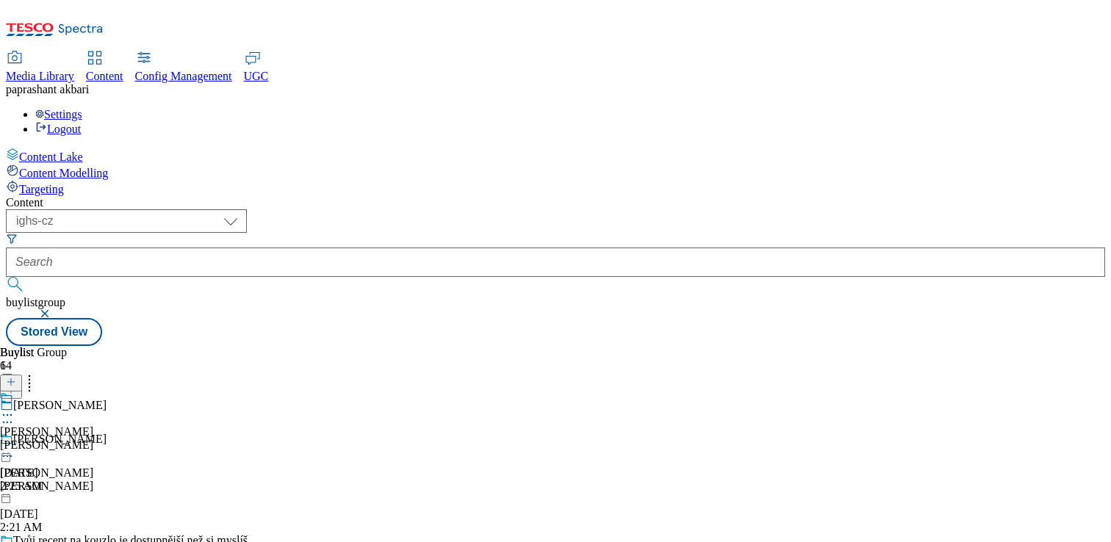
click at [93, 439] on div "florian" at bounding box center [46, 445] width 93 height 13
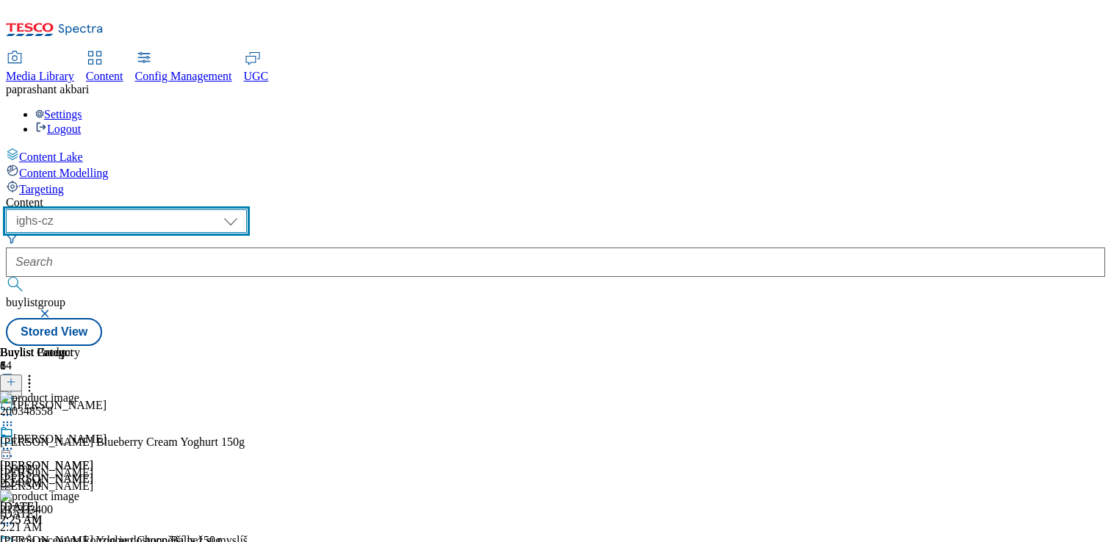
click at [247, 209] on select "dotcom-cz dotcom-hu dotcom-sk fnf-uk ghs-roi ghs-uk group-comms ighs-cz ighs-hu…" at bounding box center [126, 221] width 241 height 24
click at [191, 209] on select "dotcom-cz dotcom-hu dotcom-sk fnf-uk ghs-roi ghs-uk group-comms ighs-cz ighs-hu…" at bounding box center [126, 221] width 241 height 24
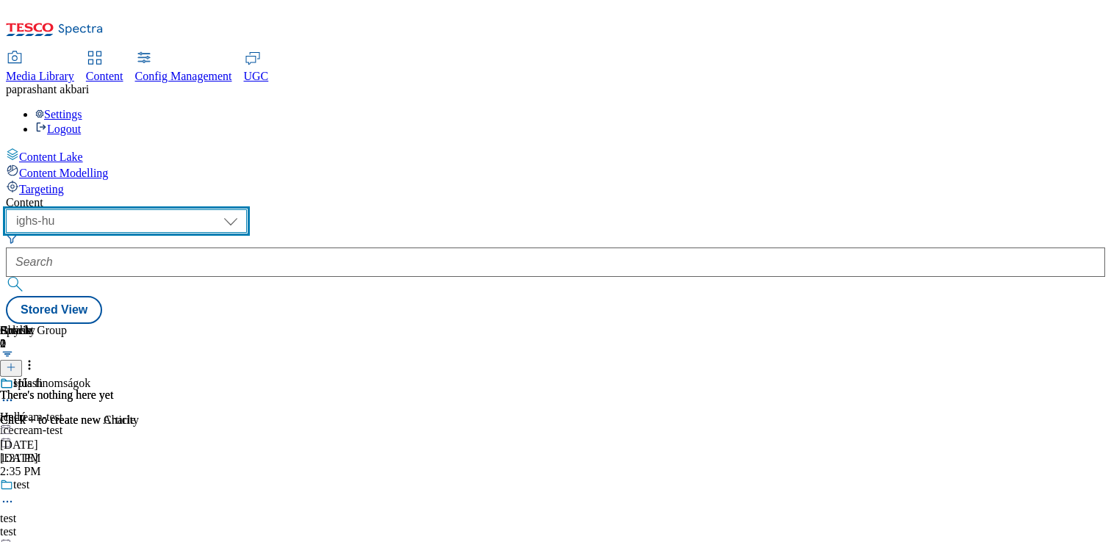
click at [247, 209] on select "dotcom-cz dotcom-hu dotcom-sk fnf-uk ghs-roi ghs-uk group-comms ighs-cz ighs-hu…" at bounding box center [126, 221] width 241 height 24
click at [191, 209] on select "dotcom-cz dotcom-hu dotcom-sk fnf-uk ghs-roi ghs-uk group-comms ighs-cz ighs-hu…" at bounding box center [126, 221] width 241 height 24
click at [247, 209] on select "dotcom-cz dotcom-hu dotcom-sk fnf-uk ghs-roi ghs-uk group-comms ighs-cz ighs-hu…" at bounding box center [126, 221] width 241 height 24
select select "ighs-cz"
click at [191, 209] on select "dotcom-cz dotcom-hu dotcom-sk fnf-uk ghs-roi ghs-uk group-comms ighs-cz ighs-hu…" at bounding box center [126, 221] width 241 height 24
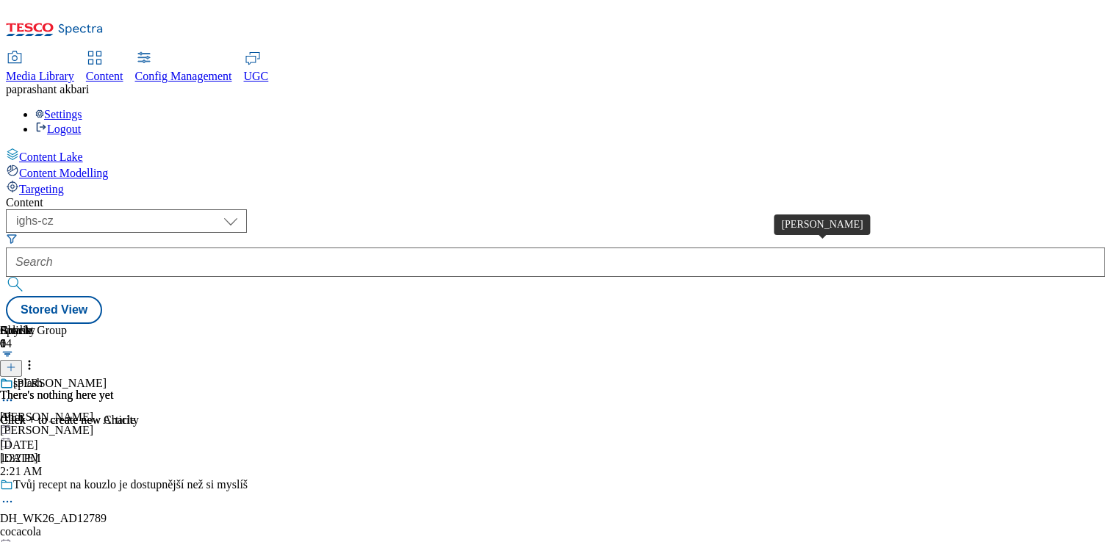
click at [93, 411] on div "Florian" at bounding box center [46, 417] width 93 height 13
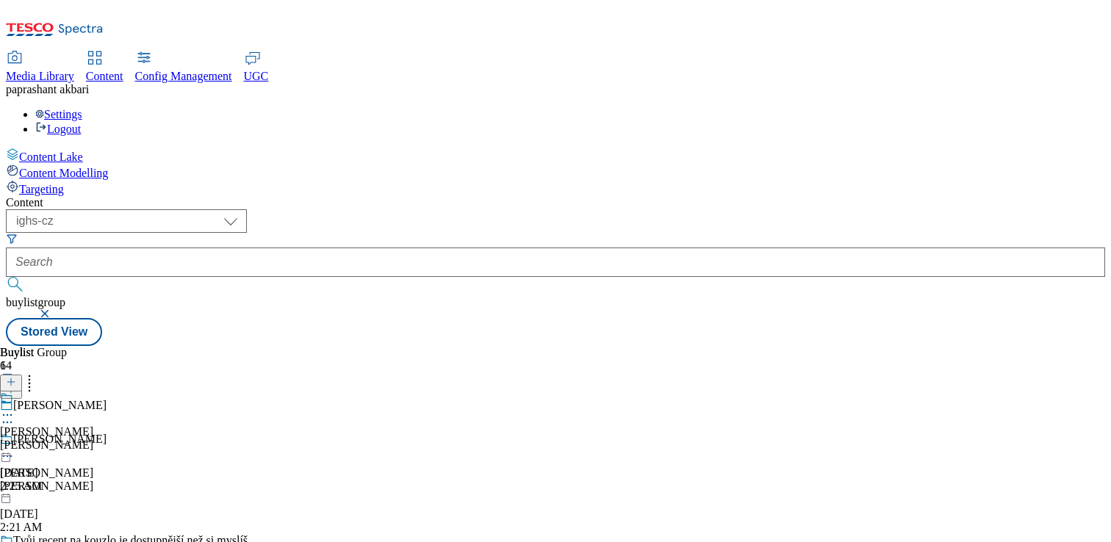
click at [93, 439] on div "florian" at bounding box center [46, 445] width 93 height 13
click at [15, 408] on icon at bounding box center [7, 415] width 15 height 15
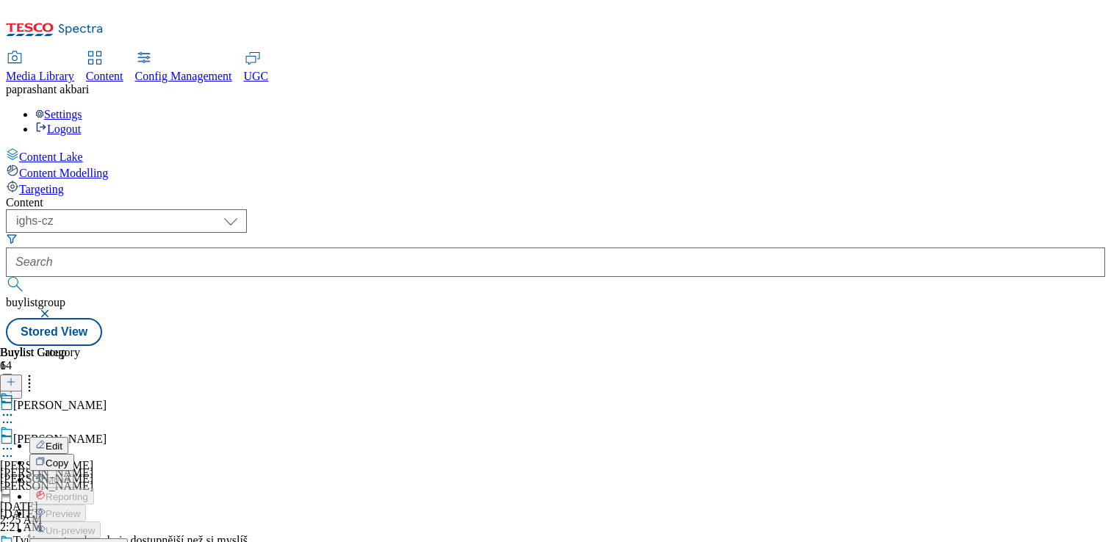
click at [122, 542] on span "Open Preview Url" at bounding box center [84, 547] width 76 height 11
